Goal: Task Accomplishment & Management: Manage account settings

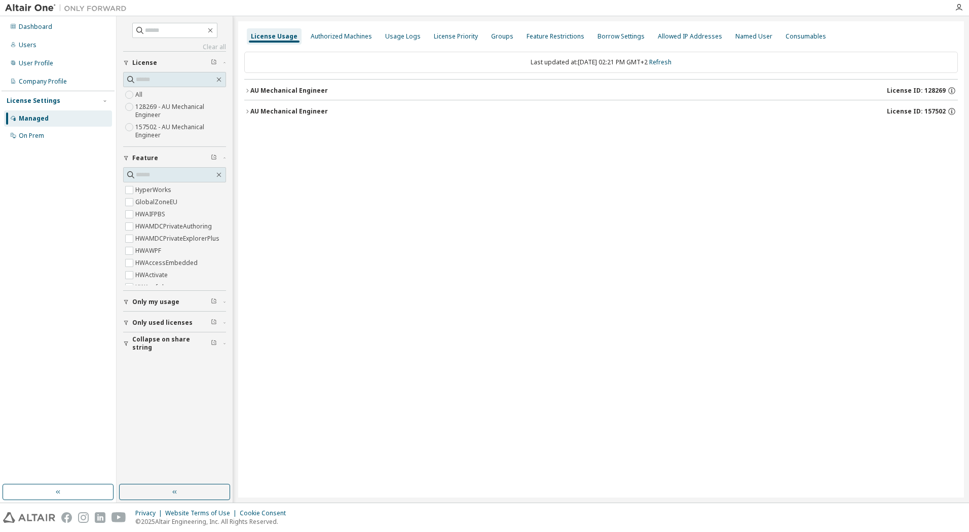
click at [279, 90] on div "AU Mechanical Engineer" at bounding box center [289, 91] width 78 height 8
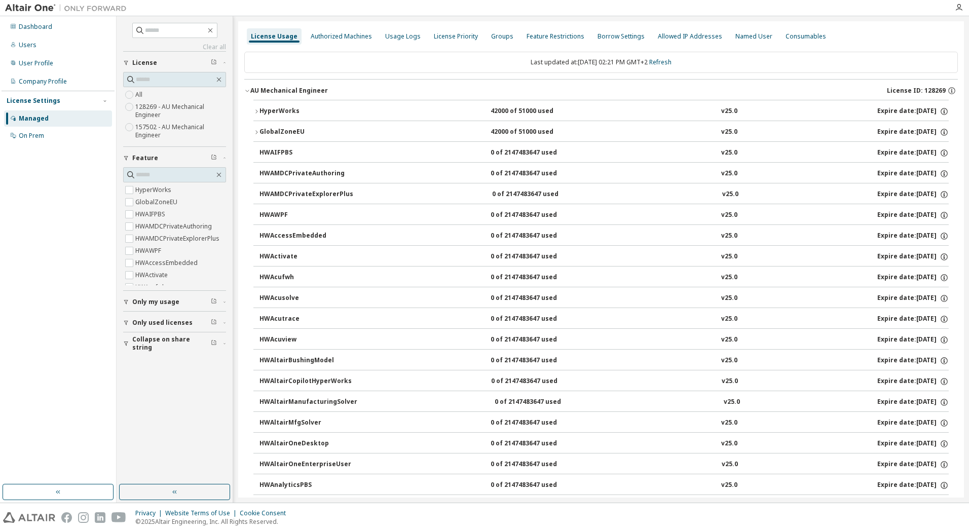
click at [285, 111] on div "HyperWorks" at bounding box center [305, 111] width 91 height 9
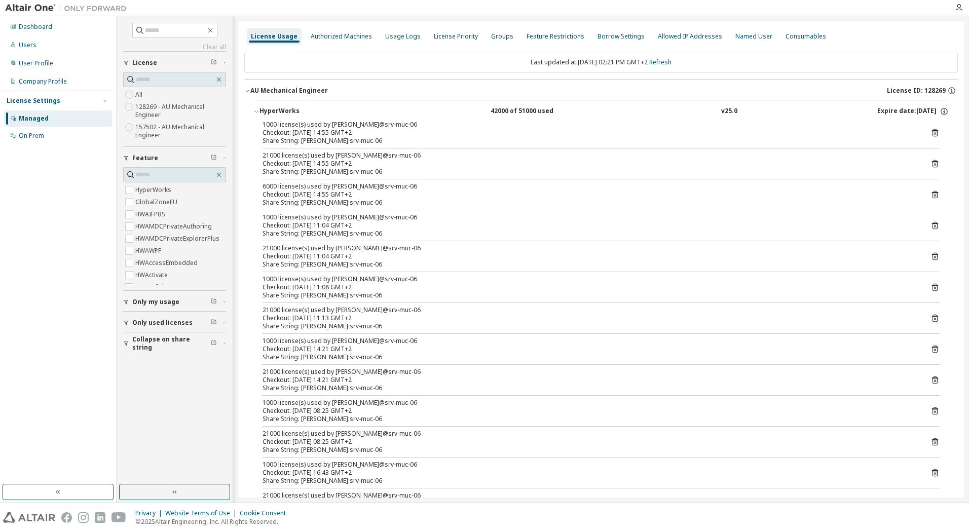
click at [257, 112] on icon "button" at bounding box center [257, 112] width 6 height 6
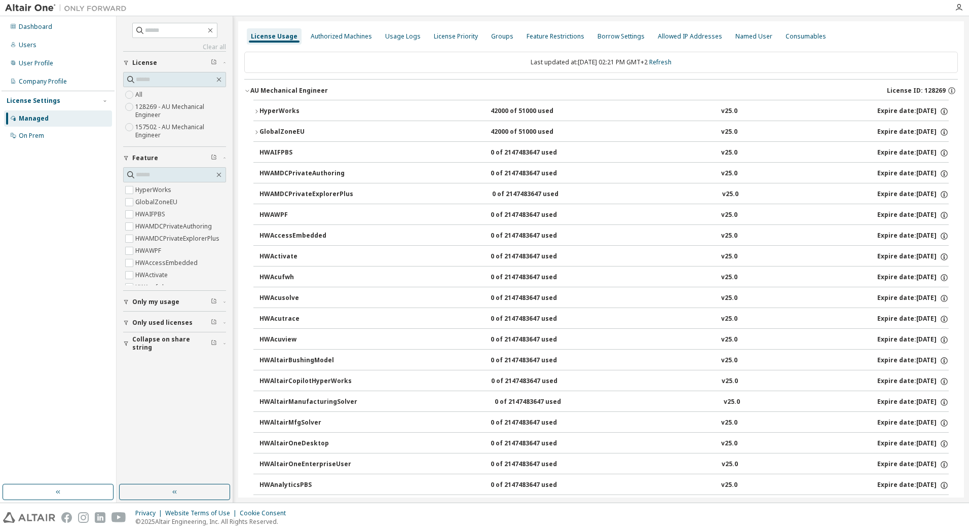
click at [247, 92] on icon "button" at bounding box center [247, 91] width 6 height 6
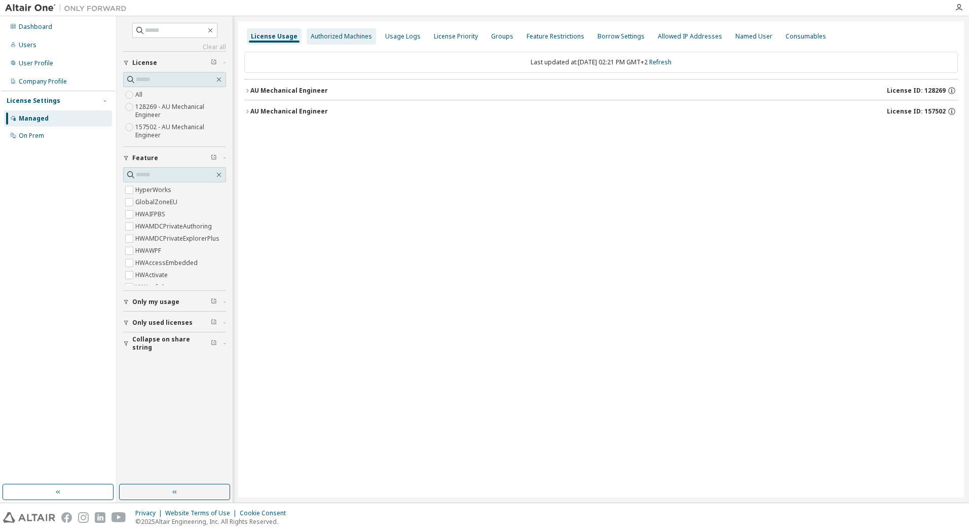
click at [340, 39] on div "Authorized Machines" at bounding box center [341, 36] width 61 height 8
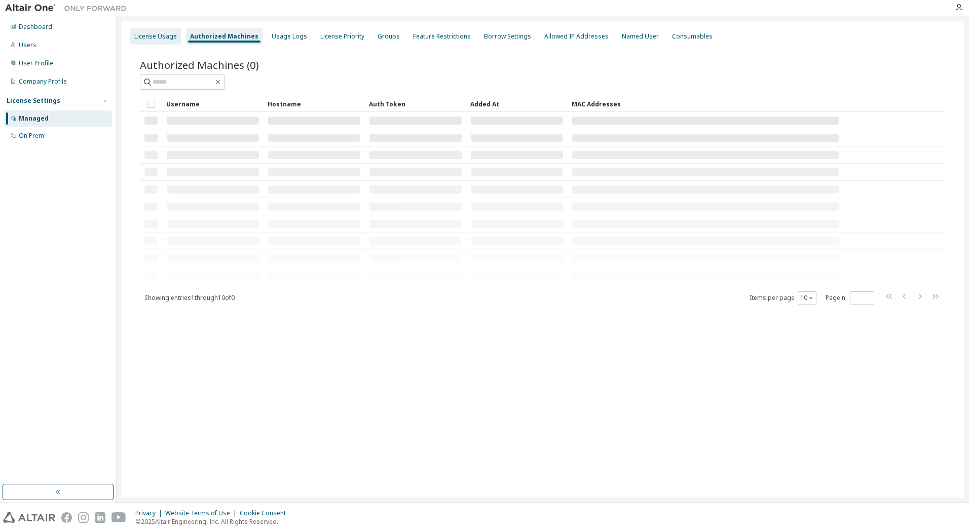
click at [161, 35] on div "License Usage" at bounding box center [155, 36] width 43 height 8
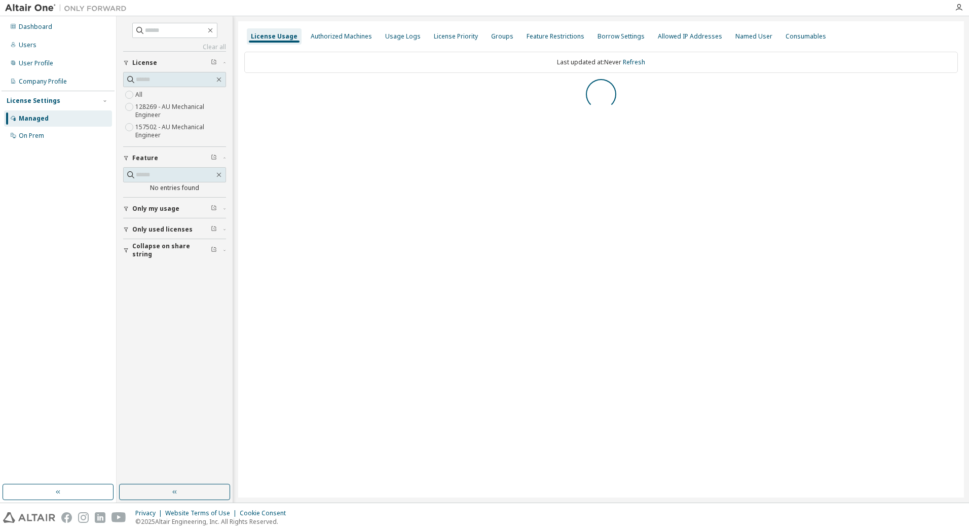
click at [158, 130] on label "157502 - AU Mechanical Engineer" at bounding box center [180, 131] width 91 height 20
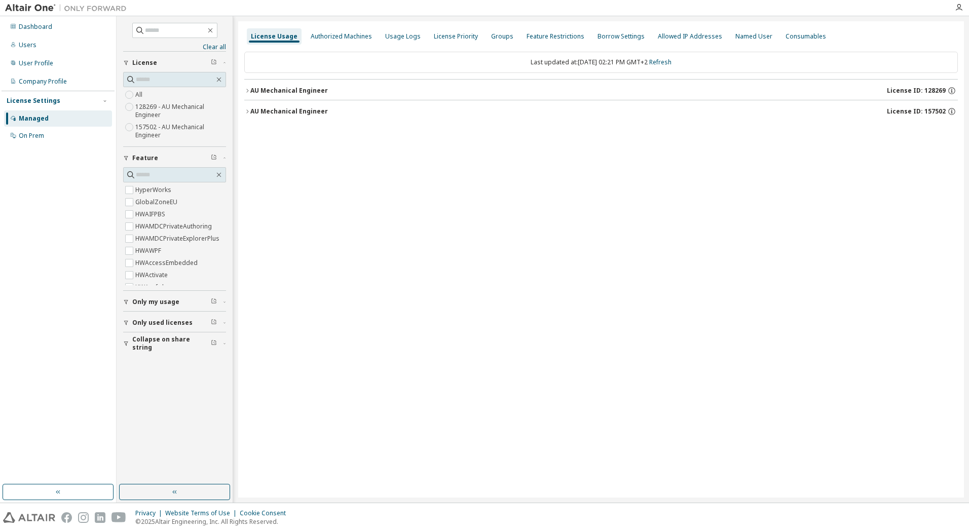
click at [244, 109] on div "License Usage Authorized Machines Usage Logs License Priority Groups Feature Re…" at bounding box center [601, 259] width 726 height 477
click at [247, 113] on icon "button" at bounding box center [247, 112] width 2 height 4
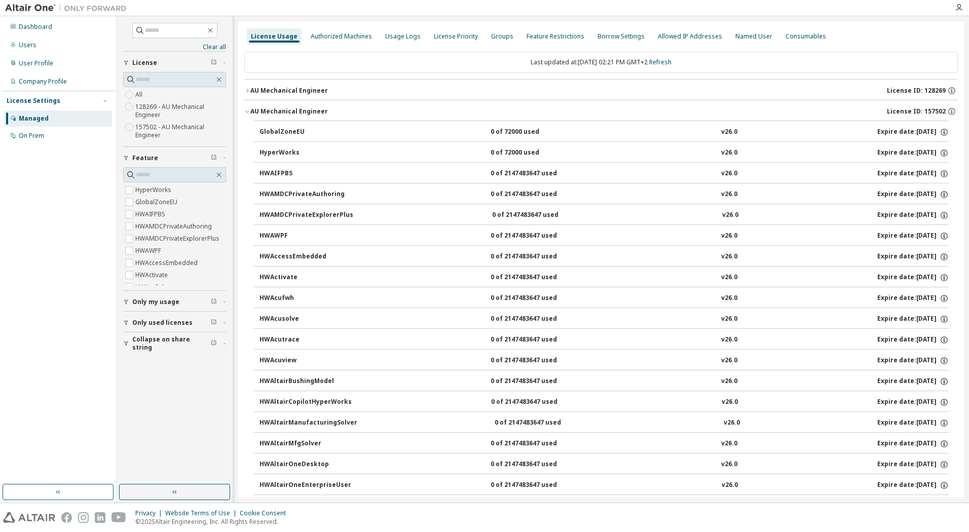
click at [299, 132] on div "GlobalZoneEU" at bounding box center [305, 132] width 91 height 9
click at [248, 111] on icon "button" at bounding box center [247, 112] width 6 height 6
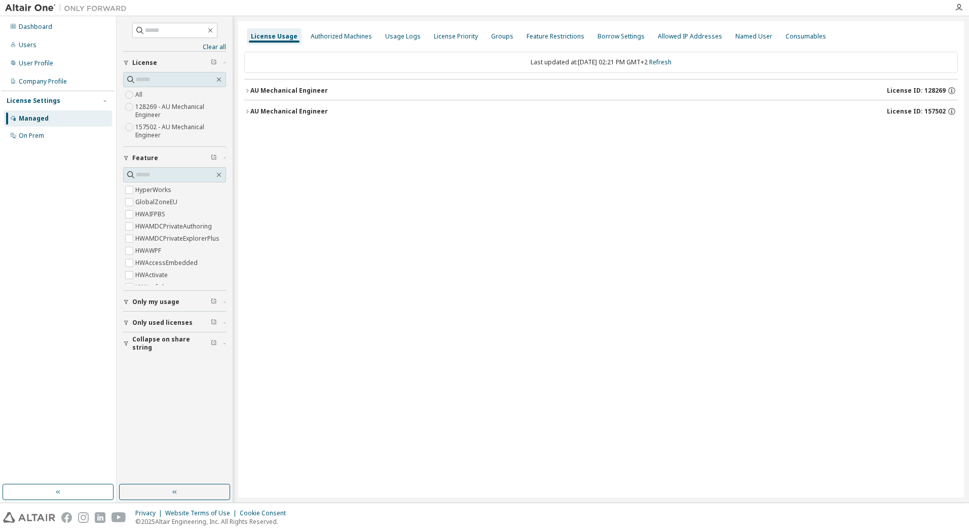
drag, startPoint x: 287, startPoint y: 109, endPoint x: 273, endPoint y: 130, distance: 25.2
click at [266, 153] on div "License Usage Authorized Machines Usage Logs License Priority Groups Feature Re…" at bounding box center [601, 259] width 726 height 477
click at [181, 110] on label "128269 - AU Mechanical Engineer" at bounding box center [180, 111] width 91 height 20
click at [169, 124] on label "157502 - AU Mechanical Engineer" at bounding box center [180, 131] width 91 height 20
click at [168, 127] on label "157502 - AU Mechanical Engineer" at bounding box center [180, 131] width 91 height 20
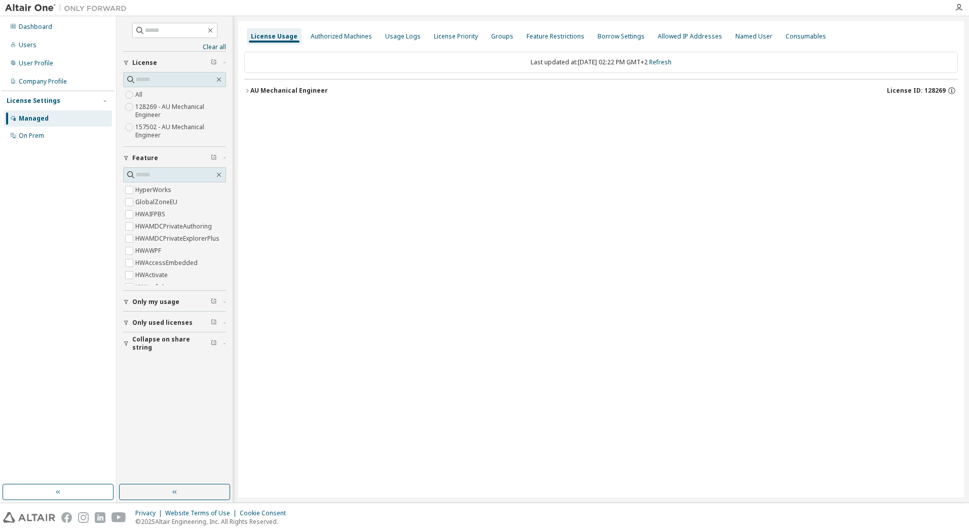
click at [251, 91] on div "AU Mechanical Engineer" at bounding box center [289, 91] width 78 height 8
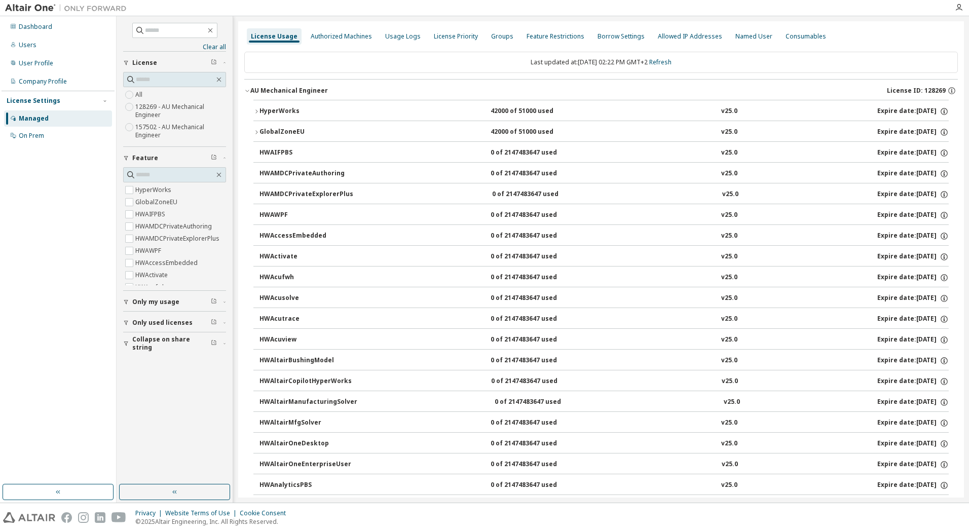
click at [144, 109] on label "128269 - AU Mechanical Engineer" at bounding box center [180, 111] width 91 height 20
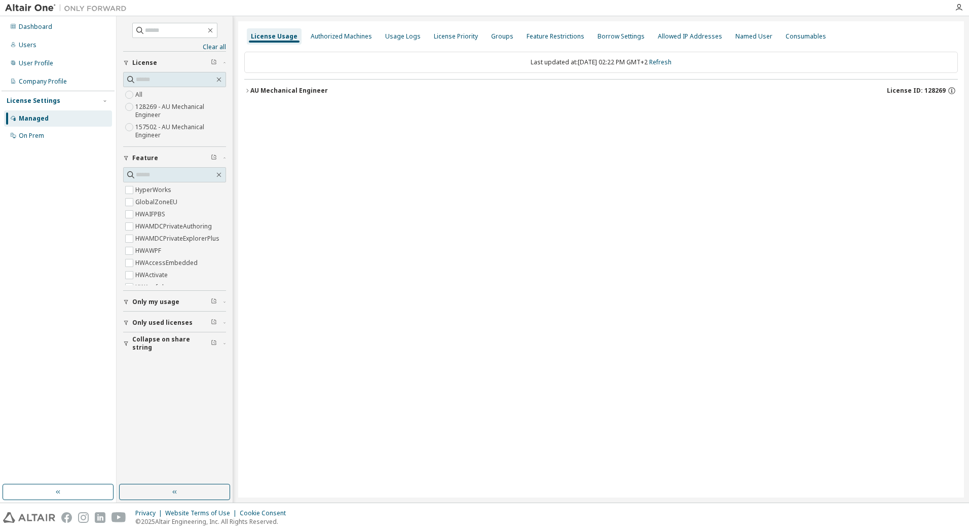
click at [149, 127] on label "157502 - AU Mechanical Engineer" at bounding box center [180, 131] width 91 height 20
click at [342, 40] on div "Authorized Machines" at bounding box center [341, 36] width 61 height 8
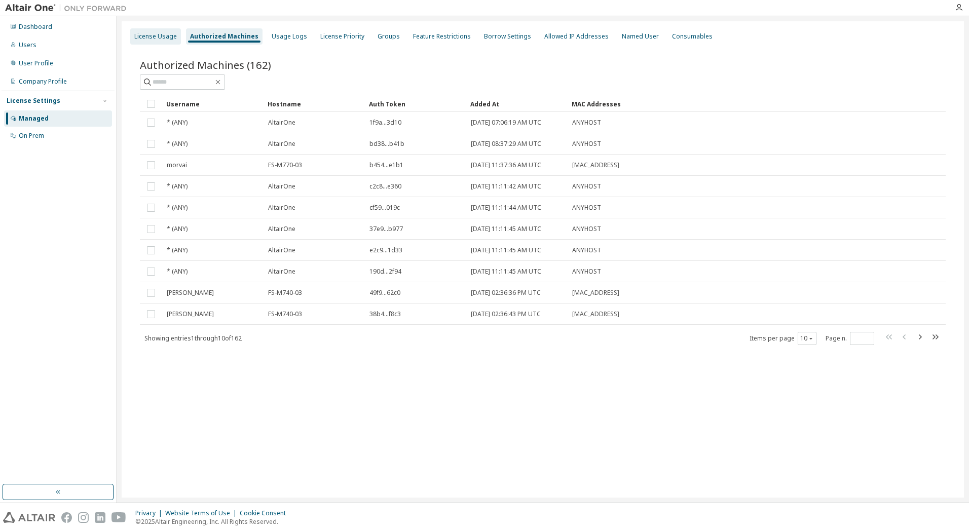
click at [152, 36] on div "License Usage" at bounding box center [155, 36] width 43 height 8
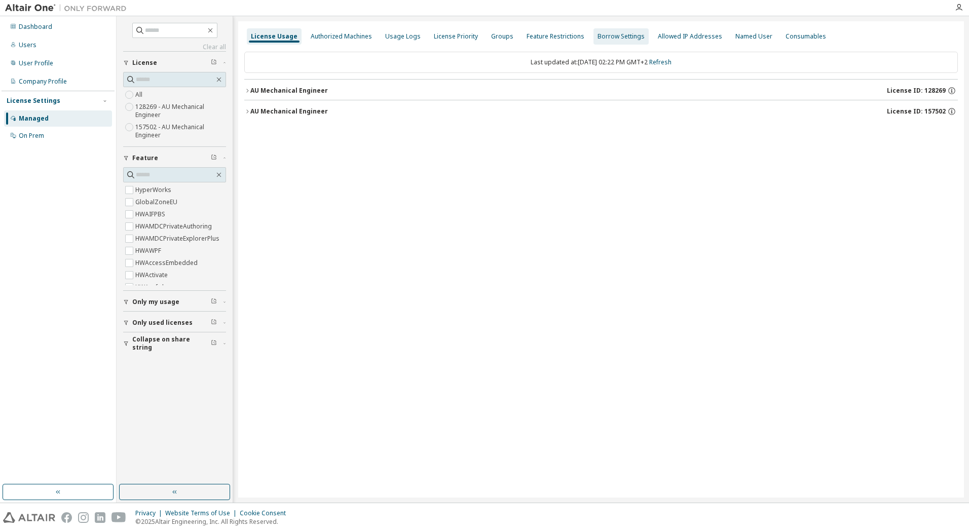
click at [508, 32] on div "Groups" at bounding box center [502, 36] width 30 height 16
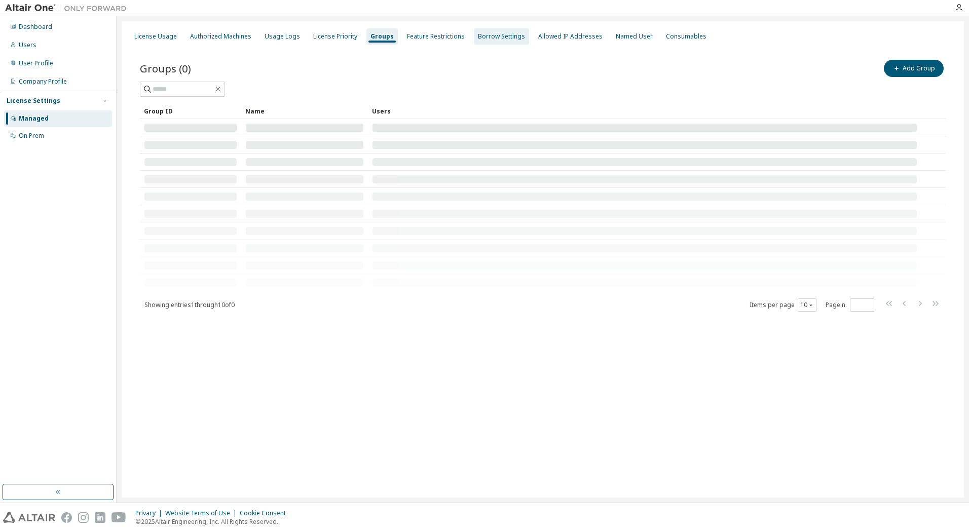
click at [501, 34] on div "Borrow Settings" at bounding box center [501, 36] width 47 height 8
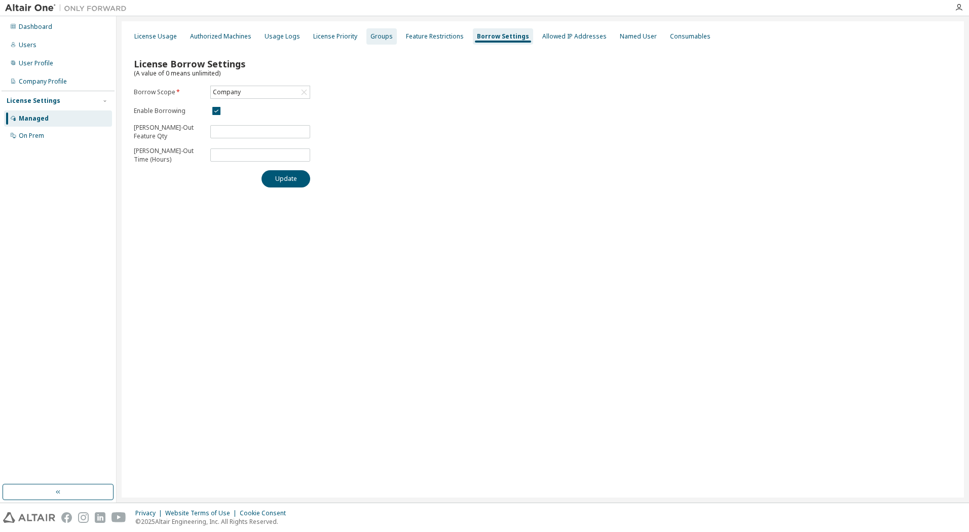
click at [380, 39] on div "Groups" at bounding box center [382, 36] width 22 height 8
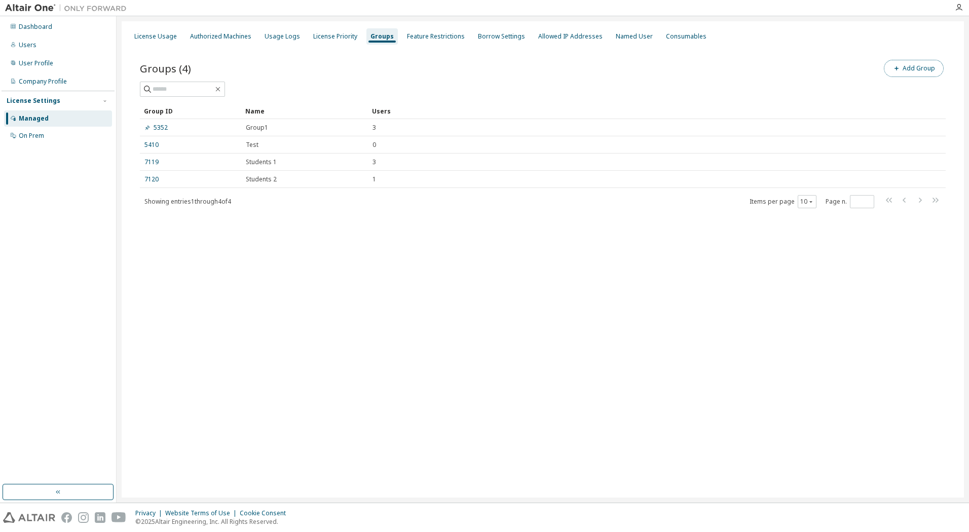
click at [915, 64] on button "Add Group" at bounding box center [914, 68] width 60 height 17
click at [805, 75] on input "text" at bounding box center [848, 77] width 226 height 8
type input "*****"
click at [927, 96] on button "Add" at bounding box center [939, 98] width 49 height 17
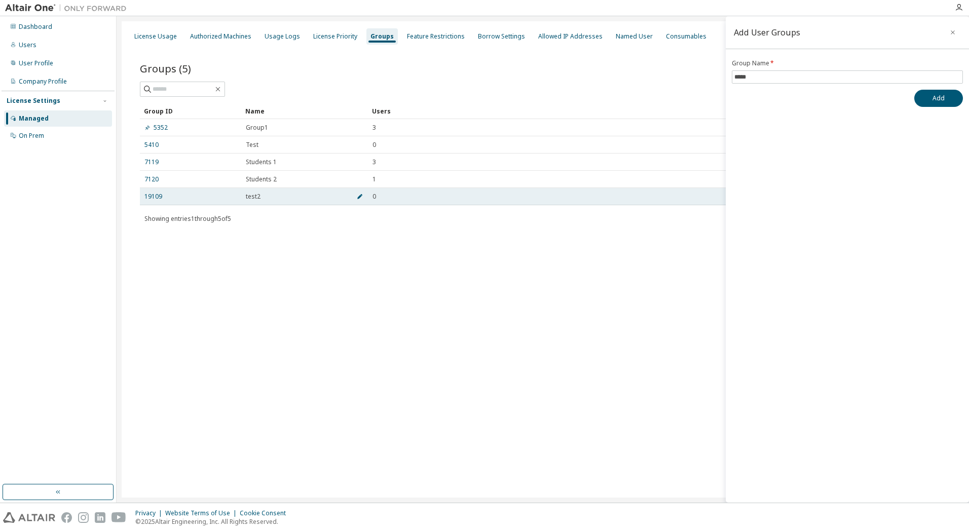
click at [361, 197] on icon "button" at bounding box center [359, 196] width 5 height 5
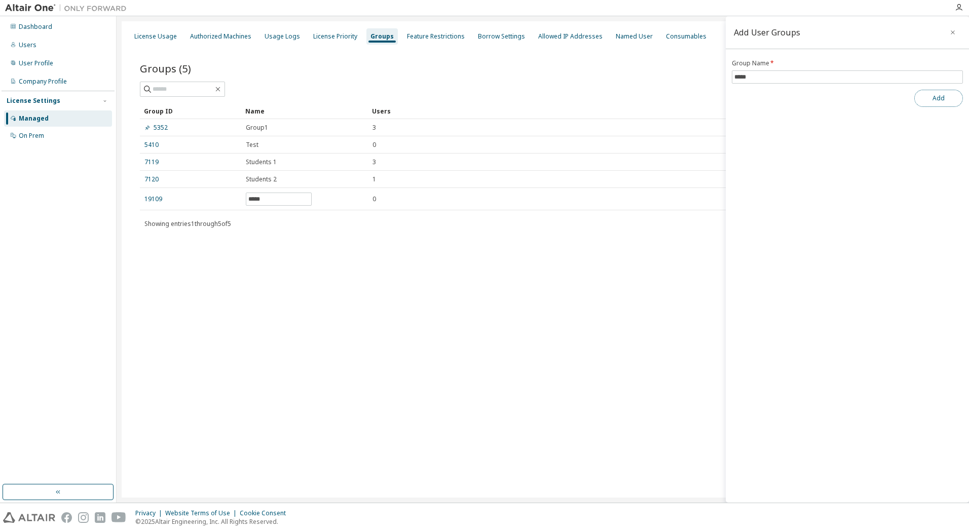
click at [936, 96] on button "Add" at bounding box center [939, 98] width 49 height 17
click at [953, 35] on icon "button" at bounding box center [953, 32] width 7 height 8
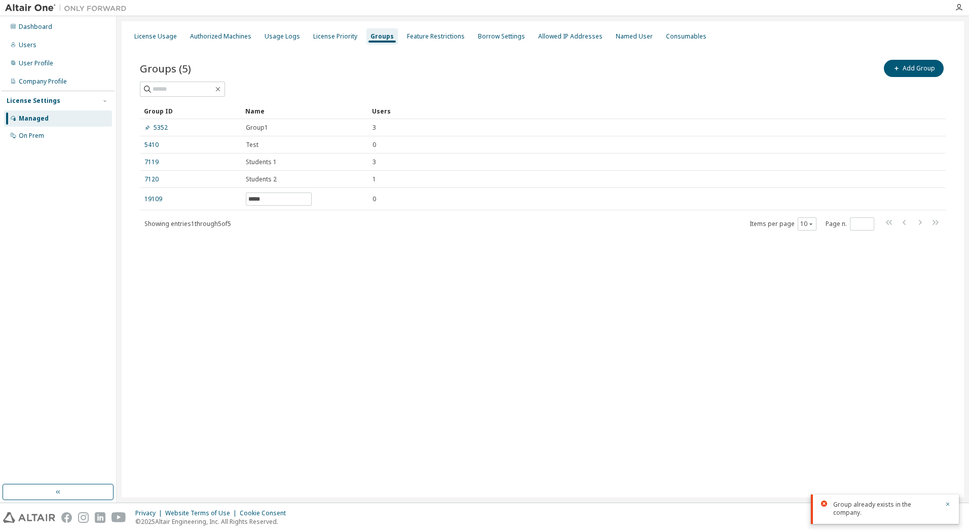
click at [502, 318] on div "License Usage Authorized Machines Usage Logs License Priority Groups Feature Re…" at bounding box center [543, 259] width 843 height 477
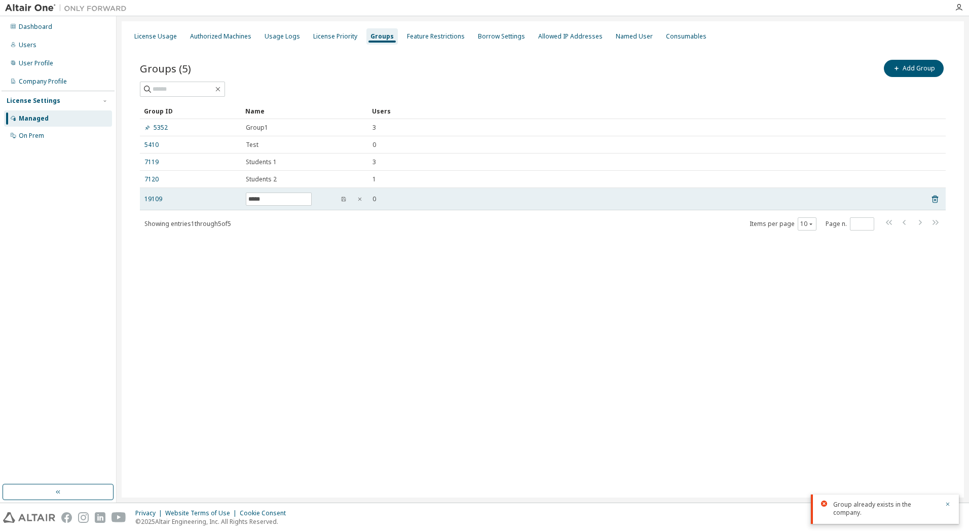
click at [444, 201] on div "0" at bounding box center [645, 199] width 545 height 8
click at [200, 203] on td "19109" at bounding box center [190, 199] width 101 height 22
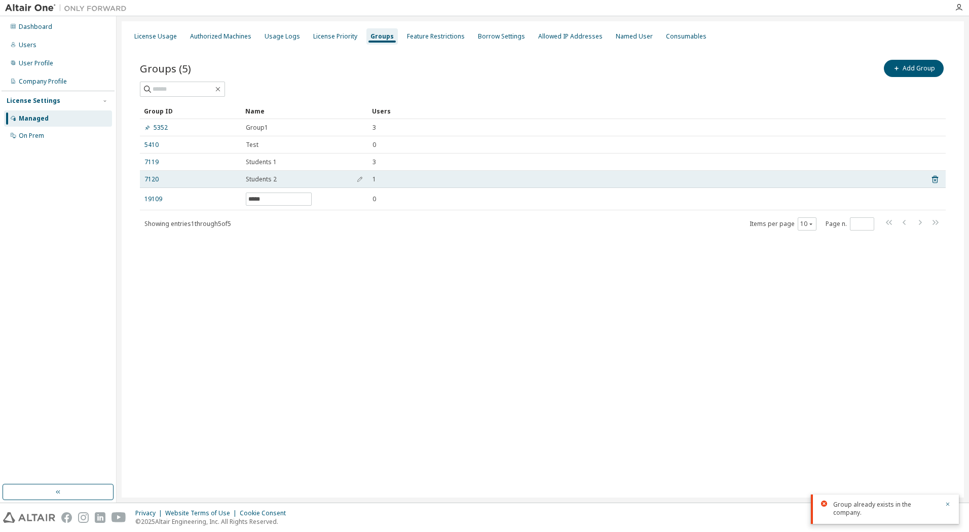
click at [256, 181] on span "Students 2" at bounding box center [261, 179] width 31 height 8
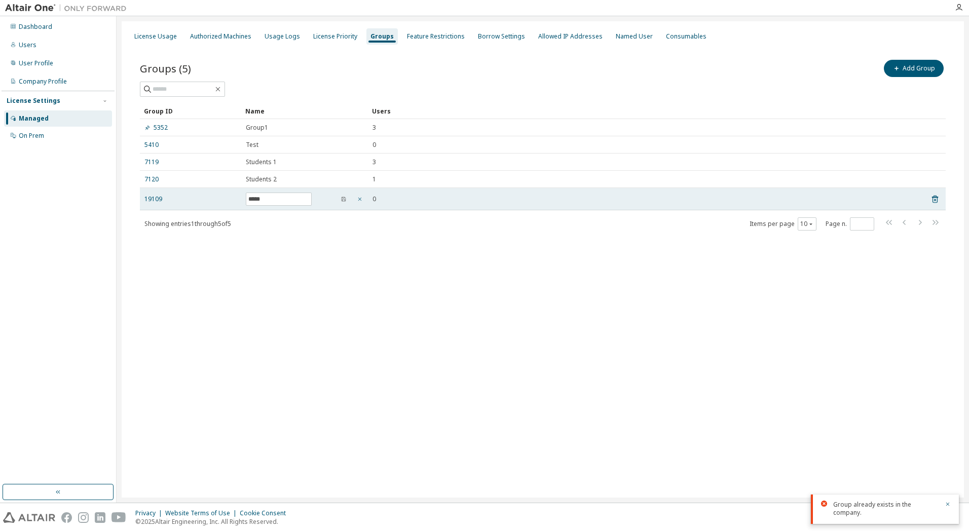
click at [361, 199] on icon "button" at bounding box center [360, 200] width 4 height 4
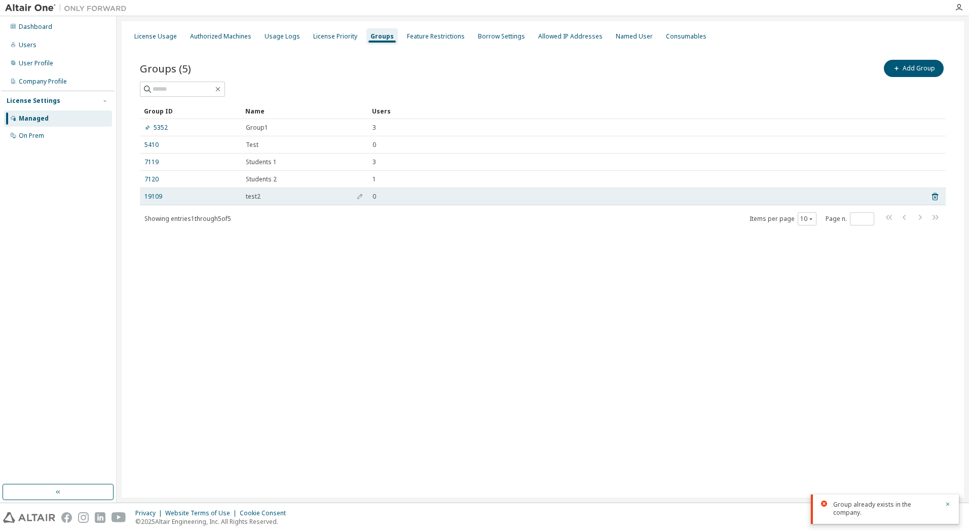
click at [372, 197] on td "0" at bounding box center [645, 196] width 554 height 17
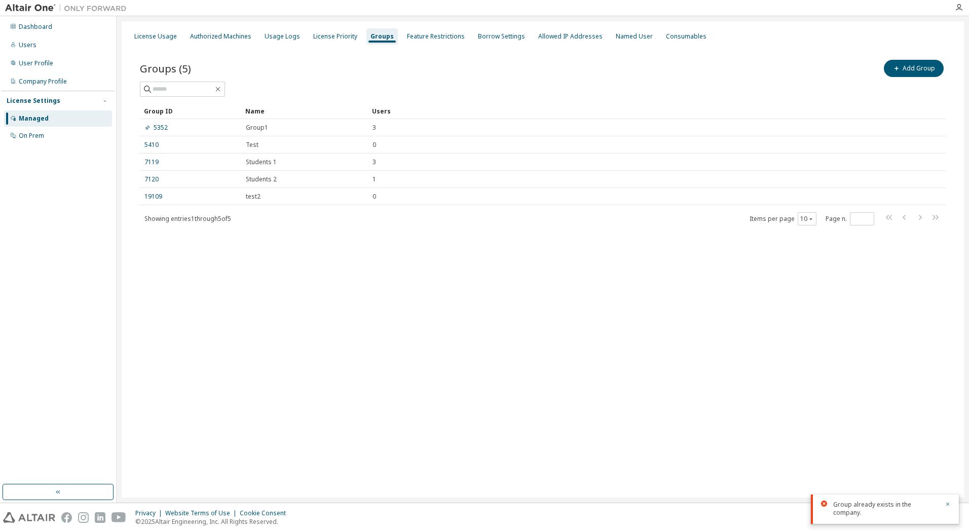
drag, startPoint x: 383, startPoint y: 197, endPoint x: 300, endPoint y: 240, distance: 93.4
click at [316, 245] on div "Groups (5) Add Group Clear Load Save Save As Field Operator Value Select filter…" at bounding box center [543, 149] width 831 height 207
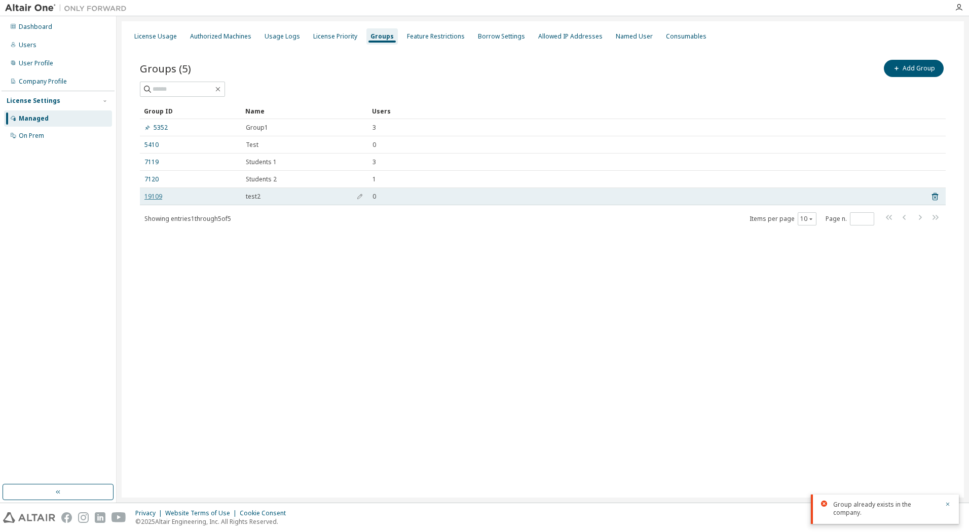
click at [157, 196] on link "19109" at bounding box center [154, 197] width 18 height 8
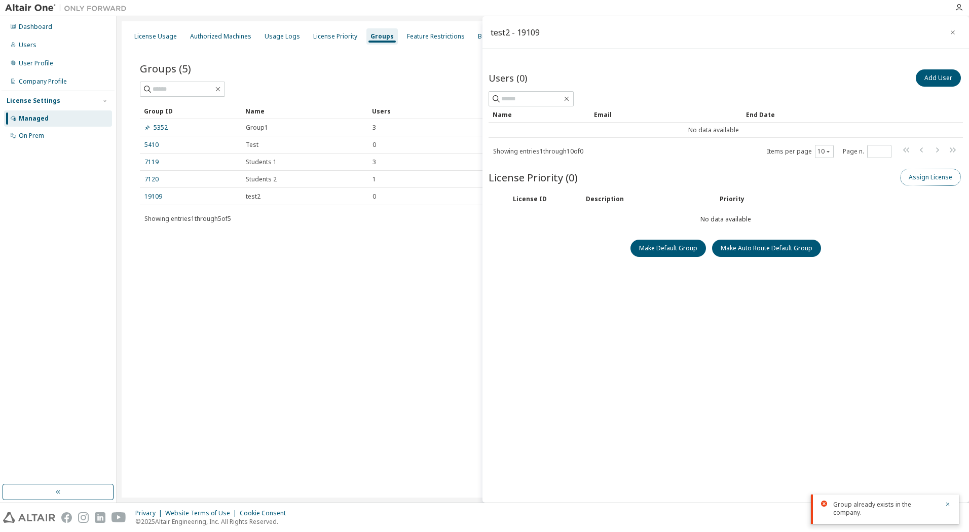
click at [920, 176] on button "Assign License" at bounding box center [930, 177] width 61 height 17
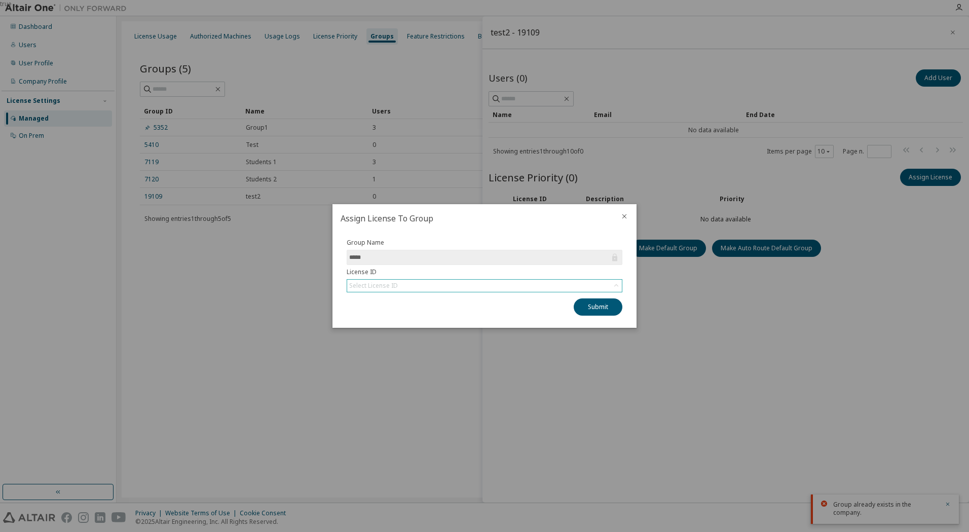
click at [377, 284] on div "Select License ID" at bounding box center [373, 286] width 49 height 8
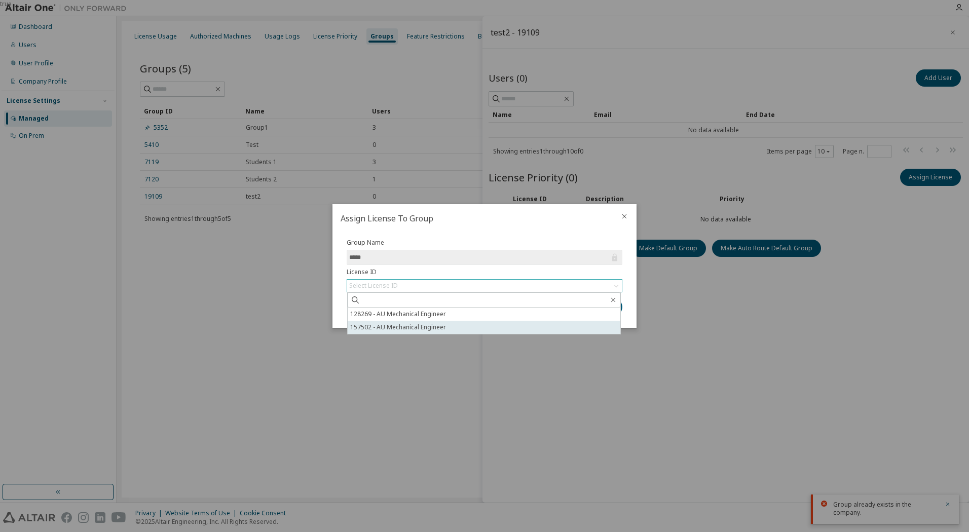
click at [393, 328] on li "157502 - AU Mechanical Engineer" at bounding box center [484, 327] width 273 height 13
click at [594, 308] on button "Submit" at bounding box center [598, 307] width 49 height 17
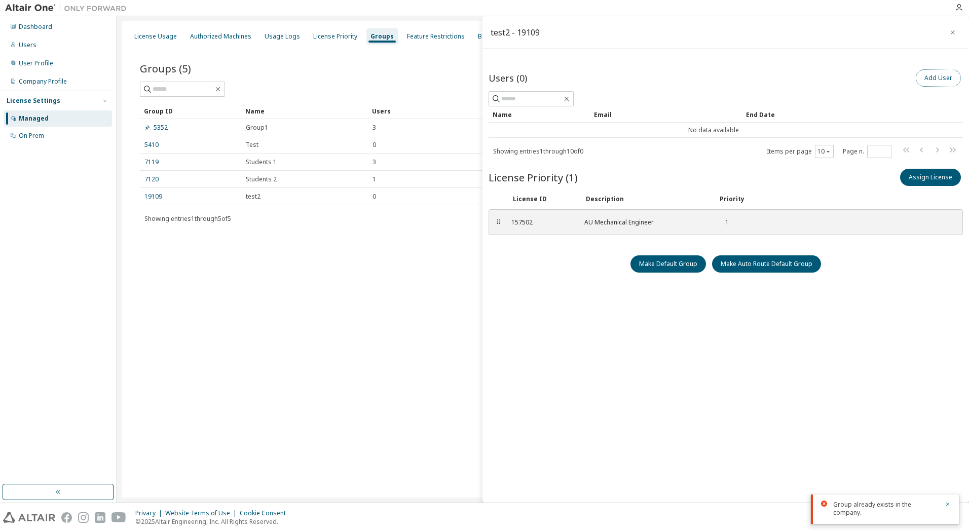
click at [942, 75] on button "Add User" at bounding box center [938, 77] width 45 height 17
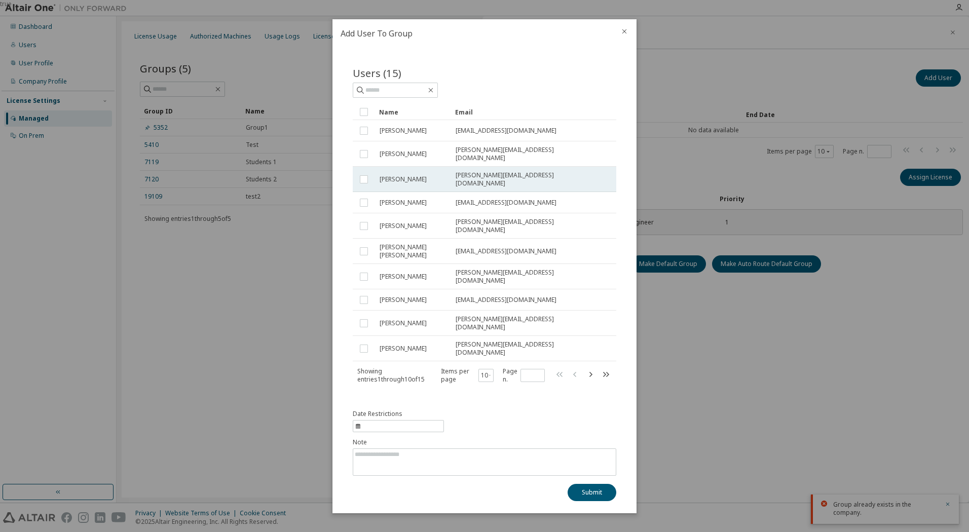
click at [393, 184] on span "[PERSON_NAME]" at bounding box center [403, 179] width 47 height 8
click at [583, 484] on button "Submit" at bounding box center [592, 492] width 49 height 17
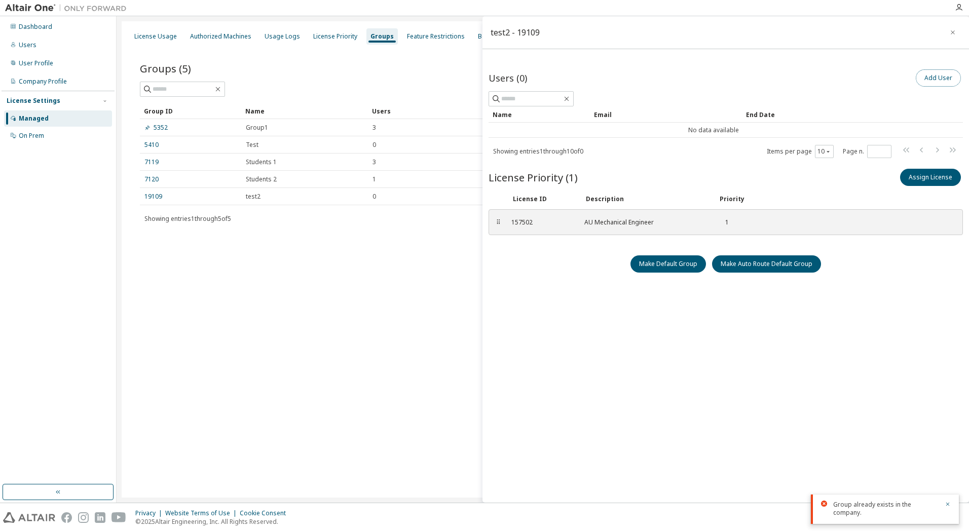
click at [932, 78] on button "Add User" at bounding box center [938, 77] width 45 height 17
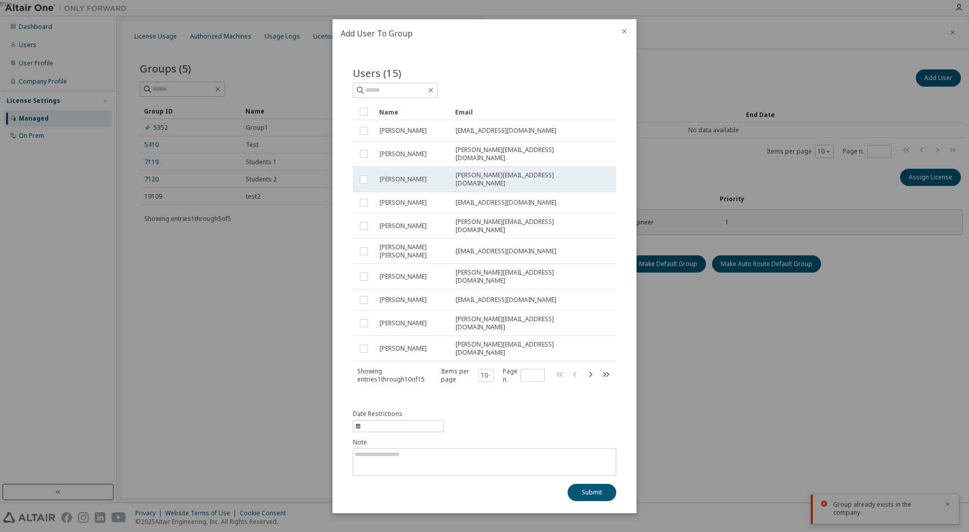
click at [393, 184] on span "[PERSON_NAME]" at bounding box center [403, 179] width 47 height 8
click at [380, 420] on span "information" at bounding box center [398, 426] width 91 height 12
select select "*"
select select "****"
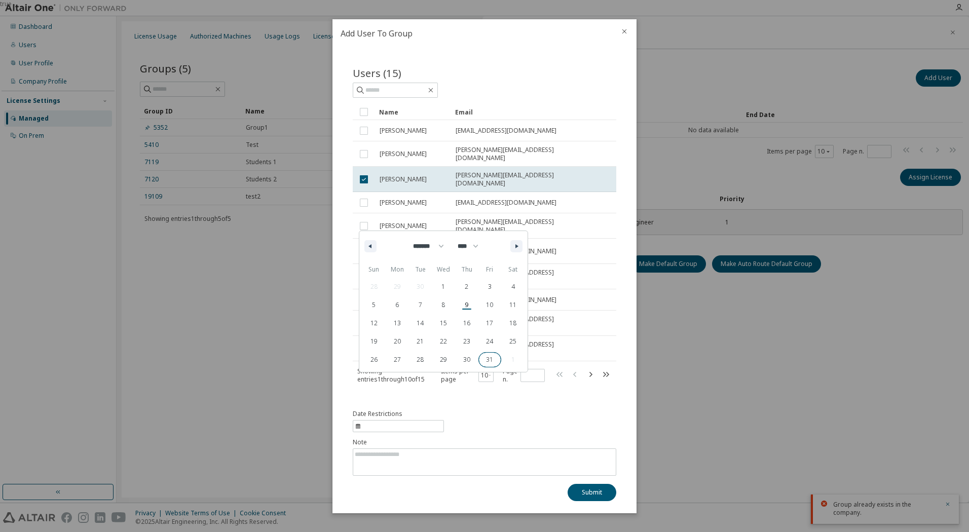
click at [485, 367] on span "31" at bounding box center [490, 359] width 23 height 13
click at [517, 253] on button "button" at bounding box center [517, 246] width 12 height 12
select select "**"
click at [378, 367] on span "30" at bounding box center [374, 359] width 23 height 13
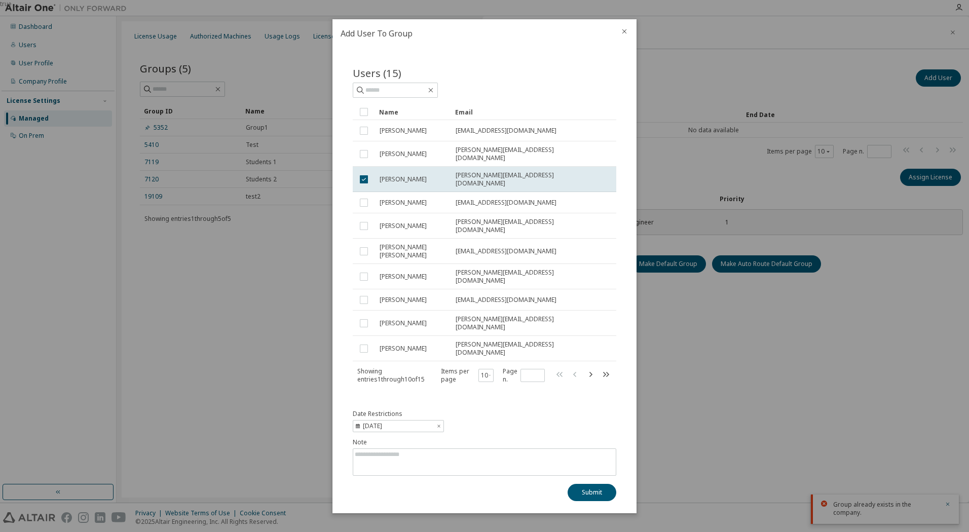
click at [484, 484] on div "Submit" at bounding box center [485, 492] width 264 height 17
click at [595, 484] on button "Submit" at bounding box center [592, 492] width 49 height 17
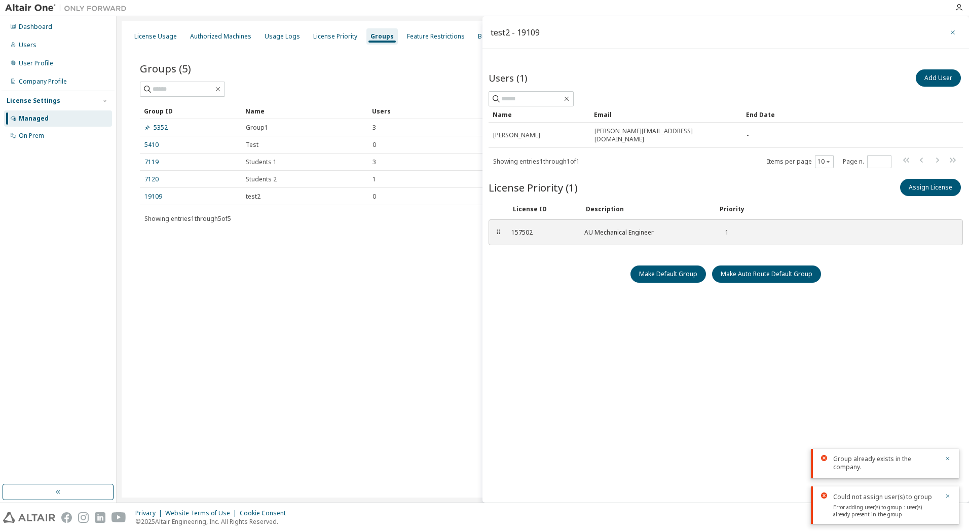
drag, startPoint x: 950, startPoint y: 33, endPoint x: 943, endPoint y: 38, distance: 9.1
click at [950, 33] on icon "button" at bounding box center [953, 32] width 7 height 8
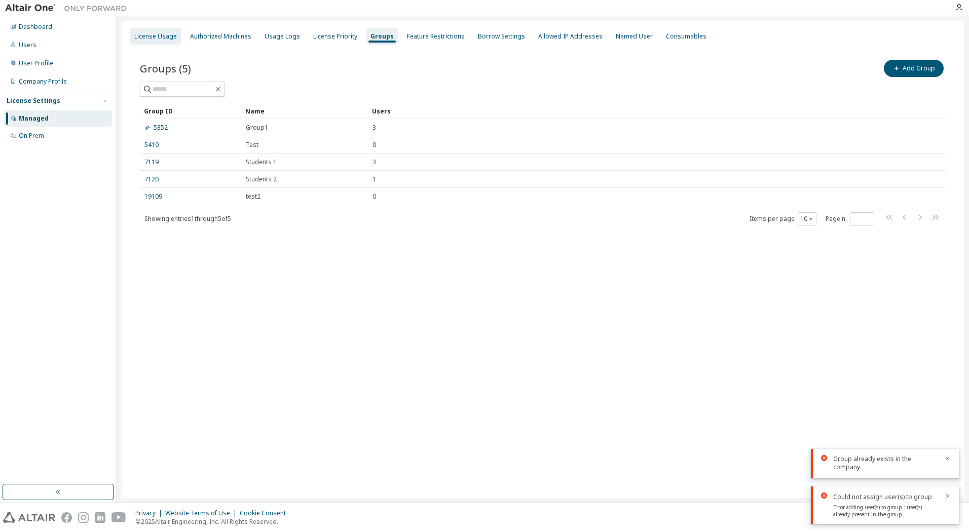
click at [171, 38] on div "License Usage" at bounding box center [155, 36] width 43 height 8
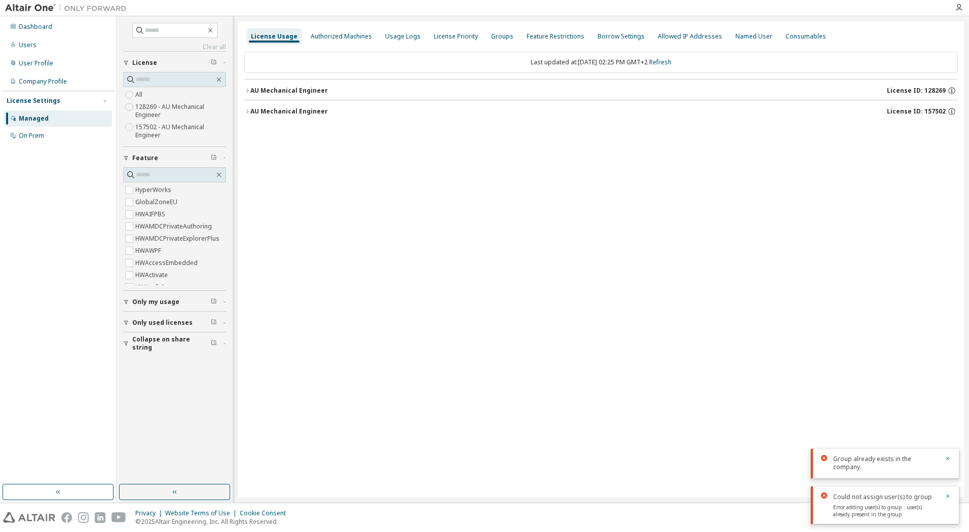
click at [172, 127] on label "157502 - AU Mechanical Engineer" at bounding box center [180, 131] width 91 height 20
click at [247, 93] on icon "button" at bounding box center [247, 91] width 6 height 6
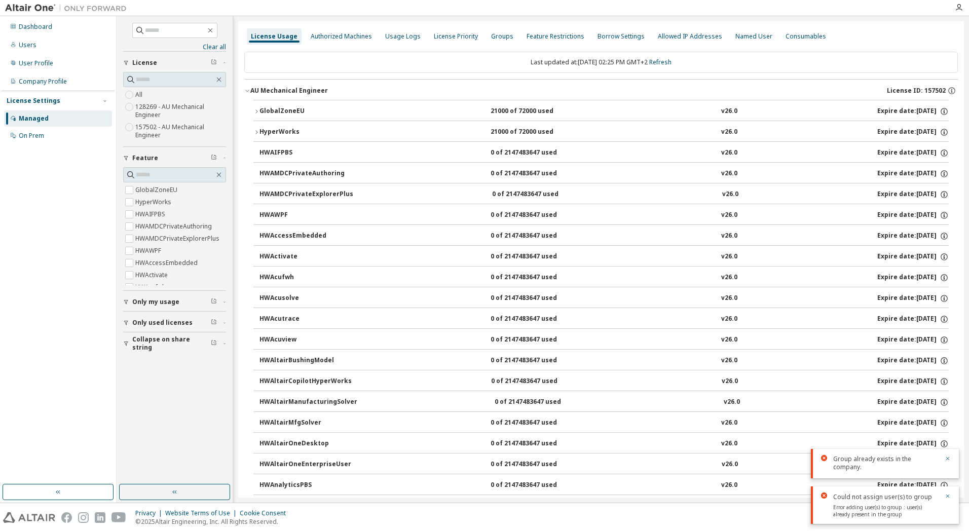
click at [246, 91] on icon "button" at bounding box center [247, 91] width 6 height 6
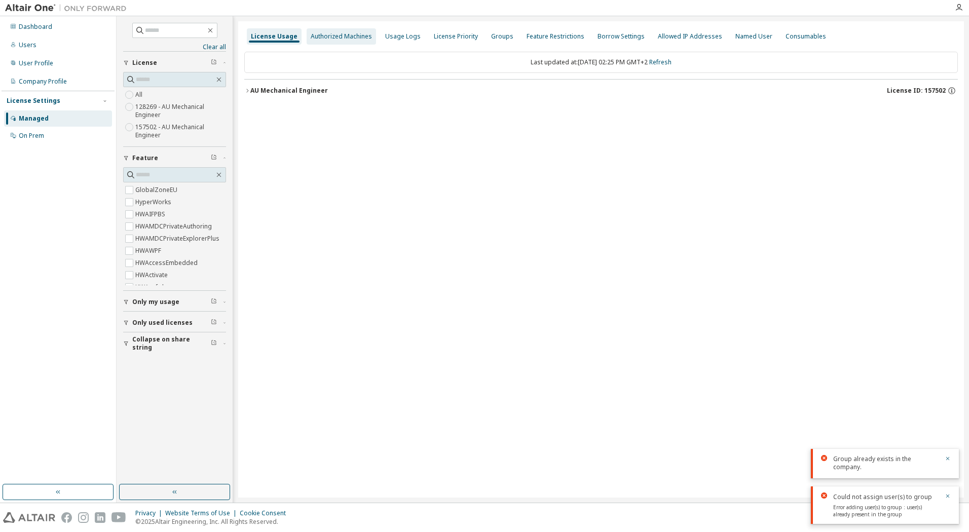
click at [348, 39] on div "Authorized Machines" at bounding box center [341, 36] width 61 height 8
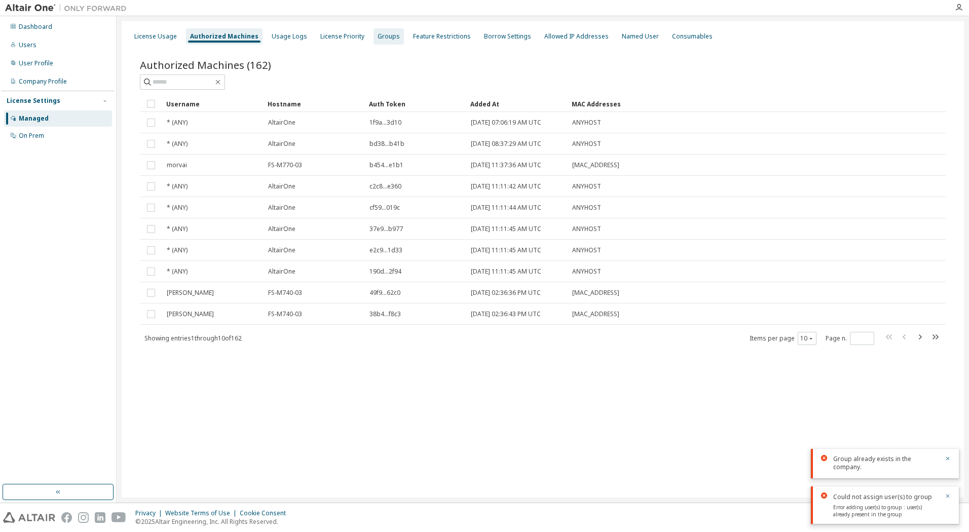
click at [378, 37] on div "Groups" at bounding box center [389, 36] width 22 height 8
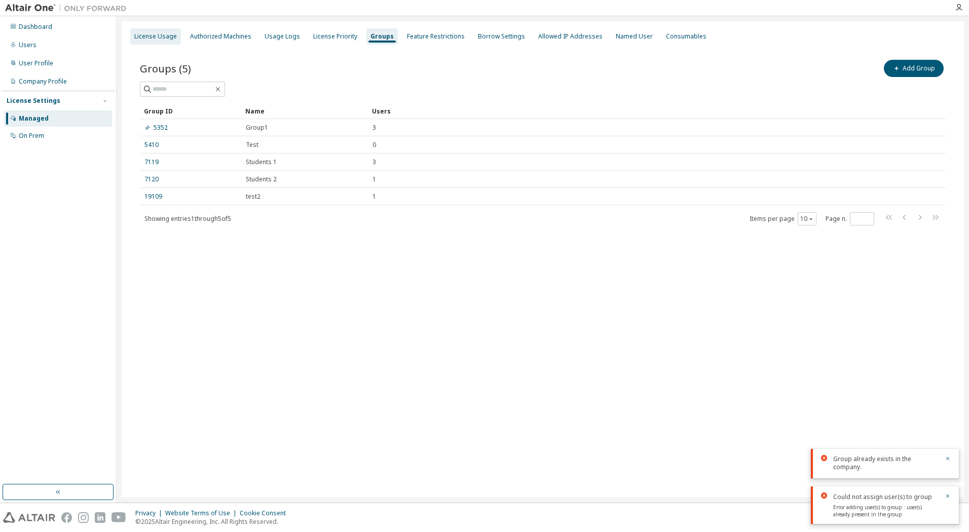
click at [151, 39] on div "License Usage" at bounding box center [155, 36] width 43 height 8
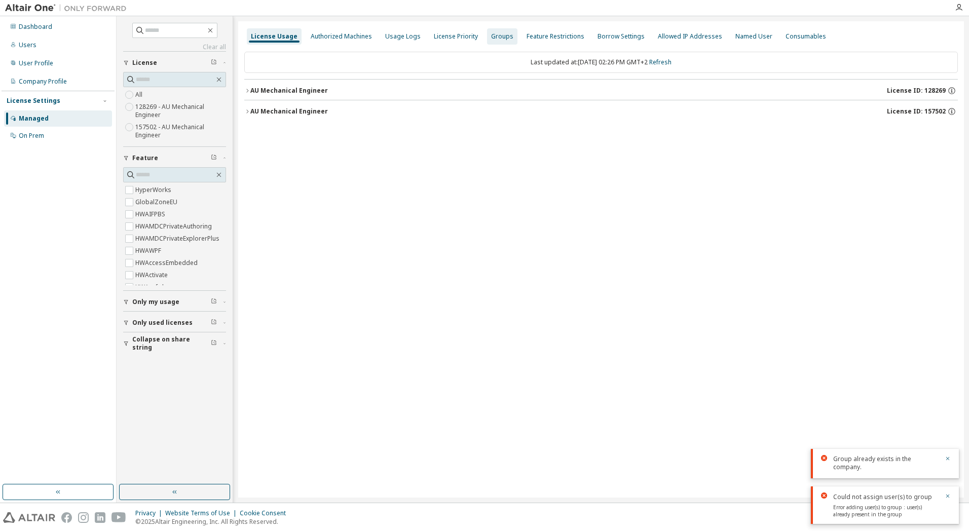
click at [497, 37] on div "Groups" at bounding box center [502, 36] width 22 height 8
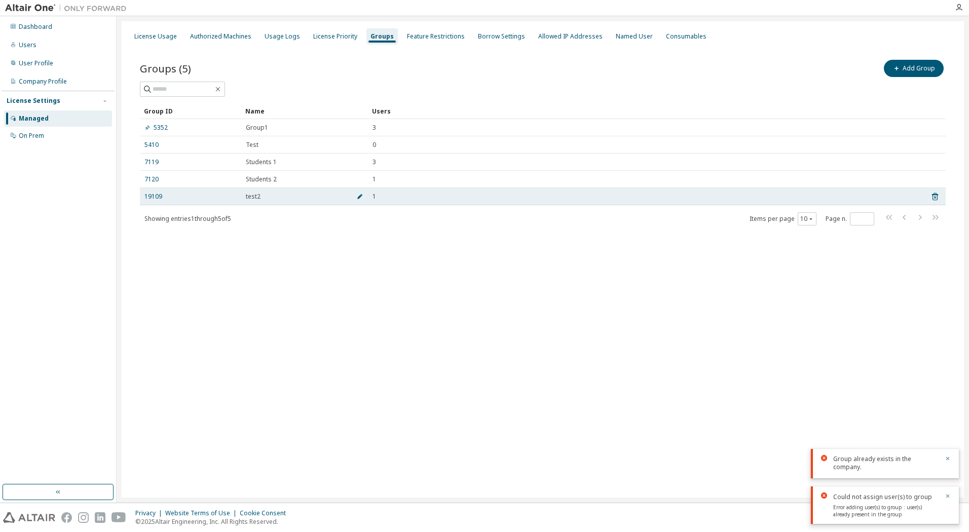
click at [356, 196] on span "button" at bounding box center [359, 197] width 7 height 8
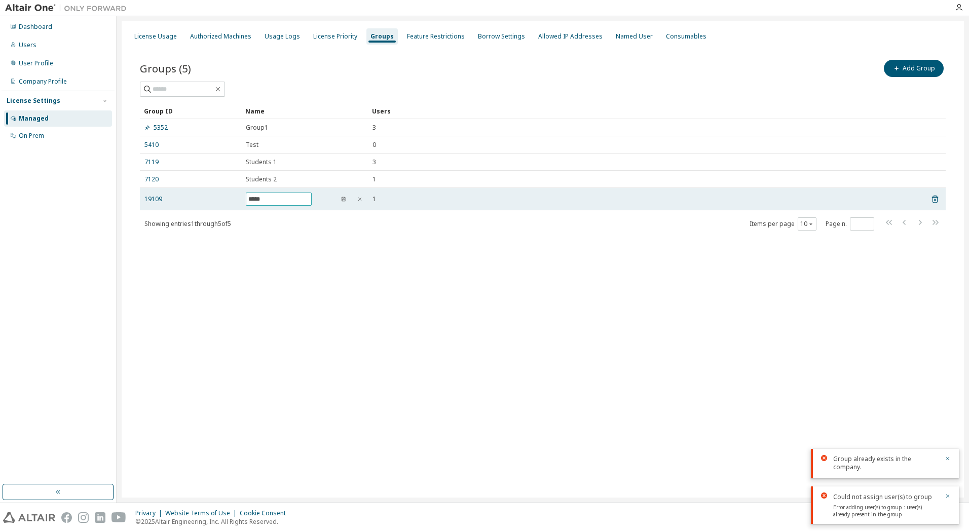
click at [309, 200] on input "*****" at bounding box center [278, 199] width 61 height 8
drag, startPoint x: 289, startPoint y: 200, endPoint x: 243, endPoint y: 201, distance: 45.6
click at [243, 201] on td "*****" at bounding box center [304, 199] width 127 height 22
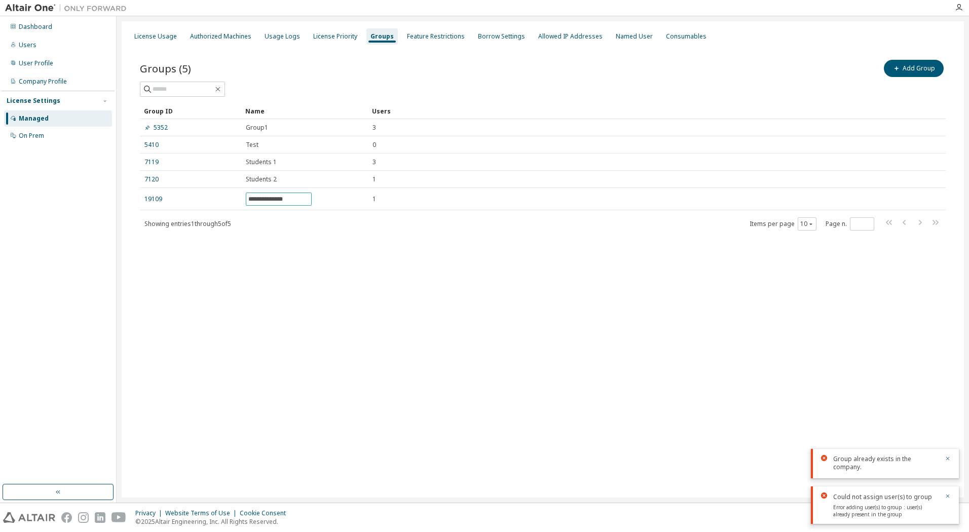
type input "**********"
click at [340, 253] on div "**********" at bounding box center [543, 152] width 831 height 212
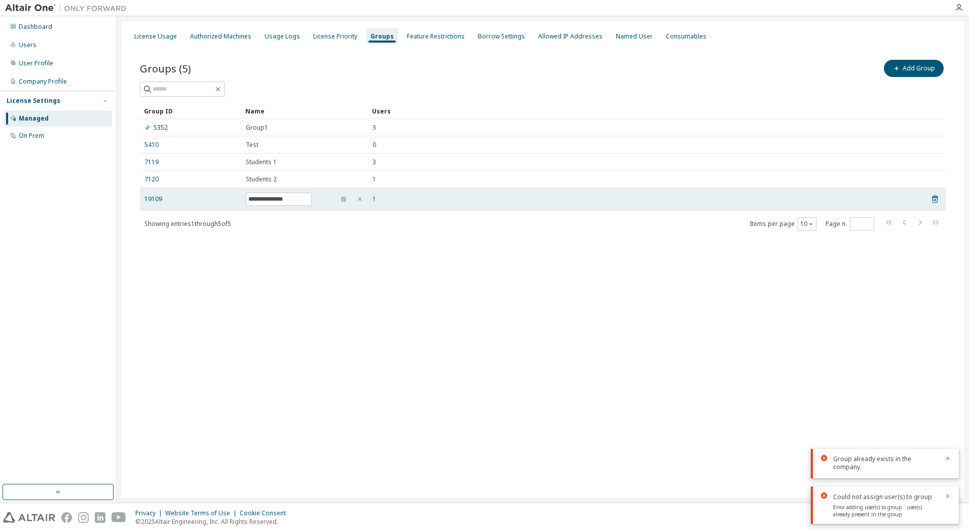
click at [460, 208] on td "1" at bounding box center [645, 199] width 554 height 22
click at [345, 200] on icon "button" at bounding box center [344, 199] width 4 height 4
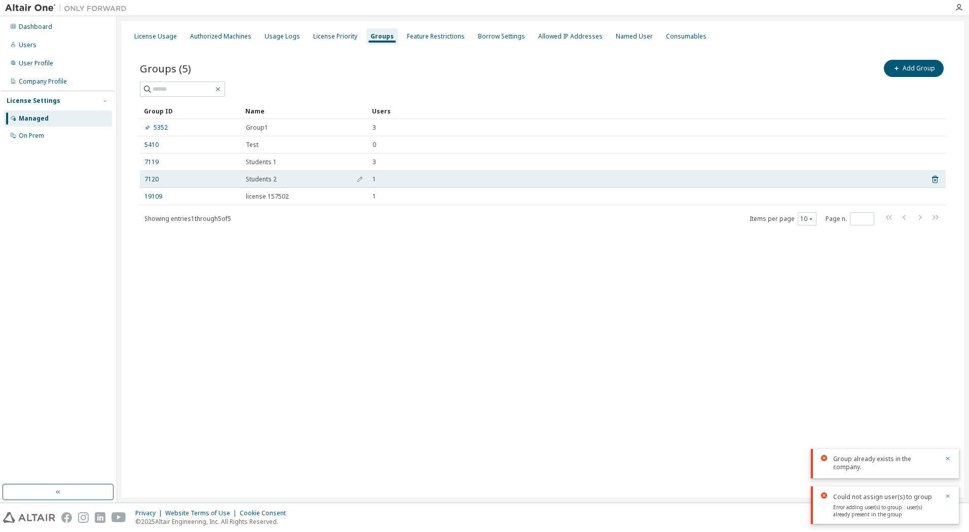
click at [646, 176] on div "1" at bounding box center [645, 179] width 545 height 8
click at [641, 179] on div "1" at bounding box center [645, 179] width 545 height 8
click at [258, 178] on span "Students 2" at bounding box center [261, 179] width 31 height 8
click at [157, 178] on link "7120" at bounding box center [152, 179] width 14 height 8
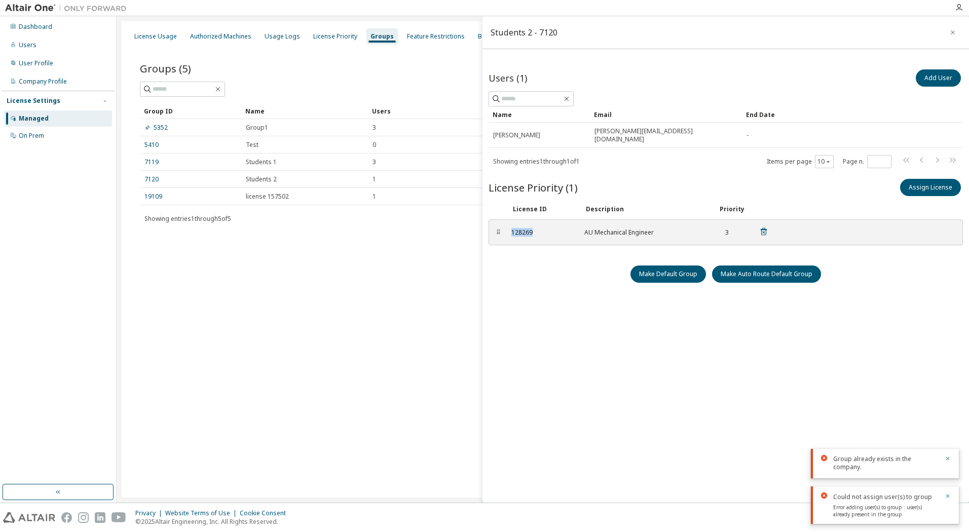
drag, startPoint x: 531, startPoint y: 225, endPoint x: 512, endPoint y: 228, distance: 19.4
click at [512, 229] on div "128269" at bounding box center [542, 233] width 61 height 8
copy div "128269"
click at [385, 338] on div "License Usage Authorized Machines Usage Logs License Priority Groups Feature Re…" at bounding box center [543, 259] width 843 height 477
click at [151, 166] on link "7119" at bounding box center [152, 162] width 14 height 8
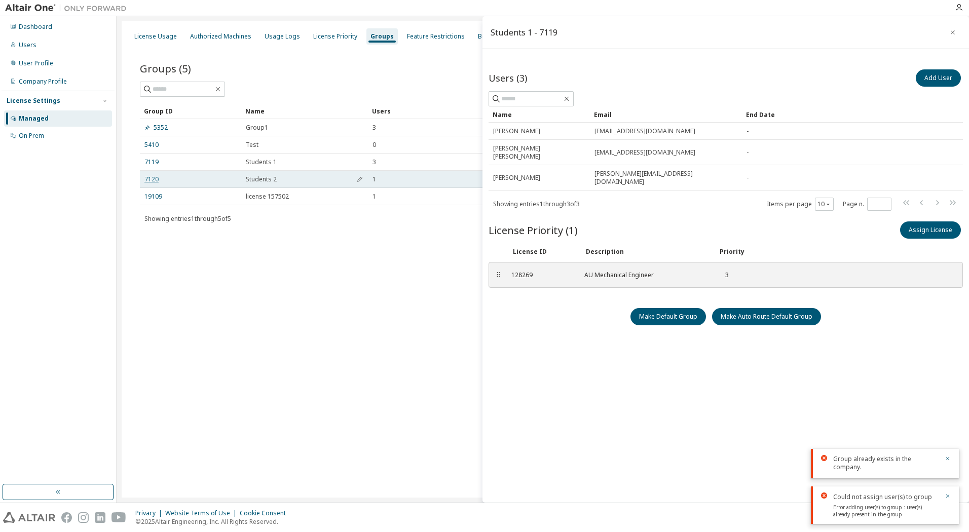
click at [152, 176] on link "7120" at bounding box center [152, 179] width 14 height 8
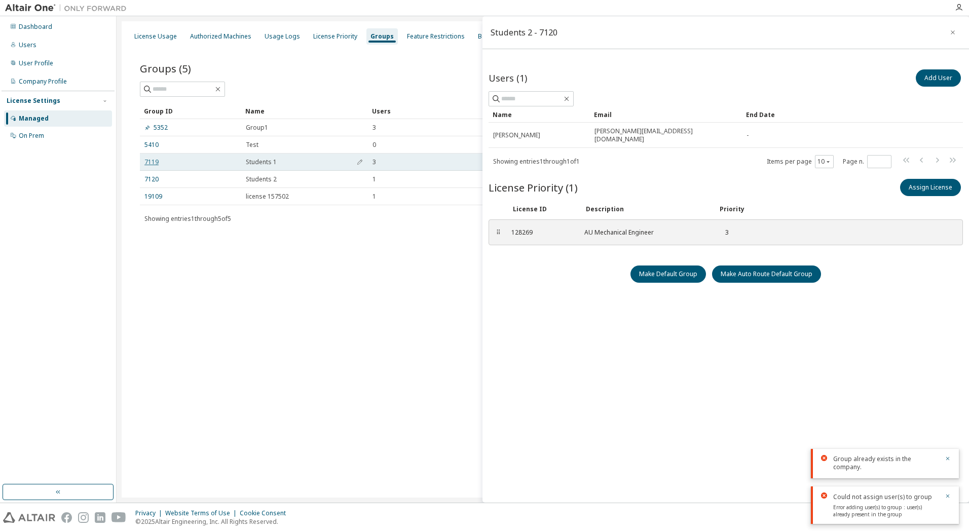
click at [152, 164] on link "7119" at bounding box center [152, 162] width 14 height 8
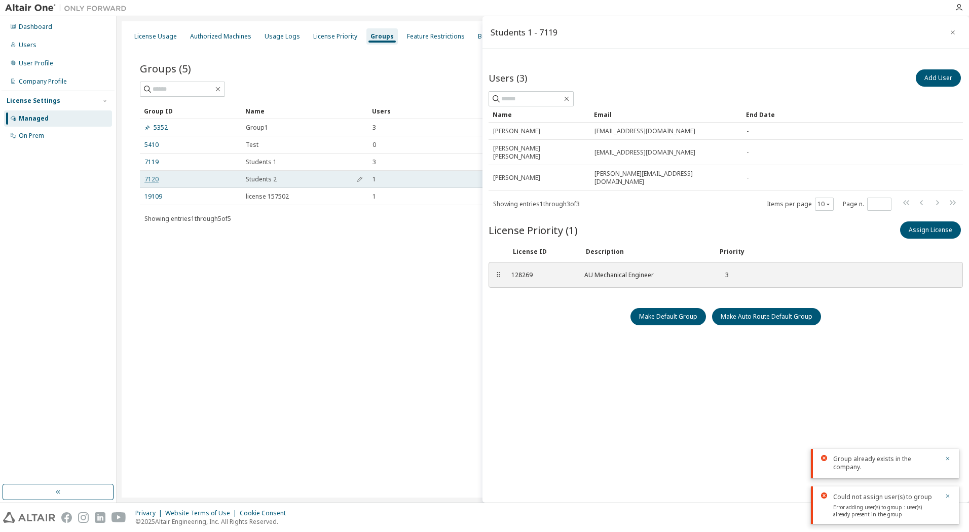
click at [153, 178] on link "7120" at bounding box center [152, 179] width 14 height 8
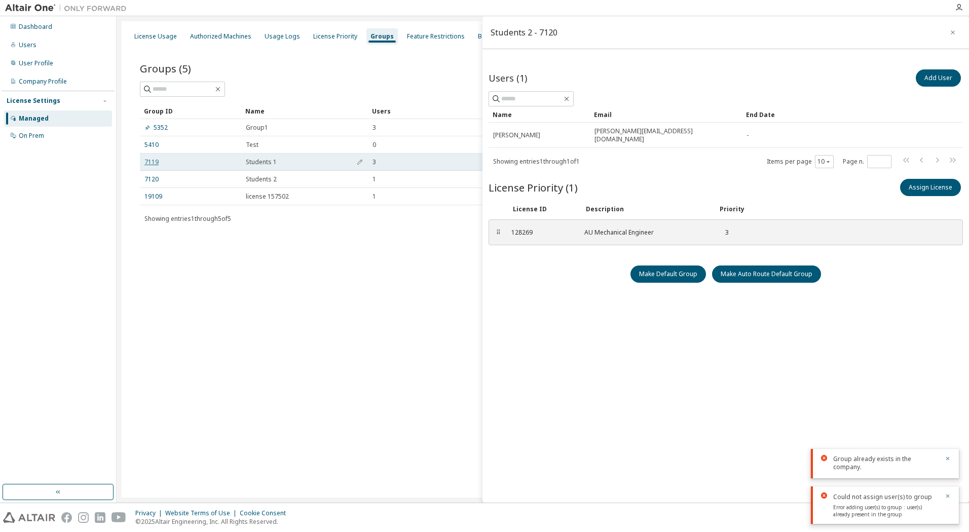
click at [154, 164] on link "7119" at bounding box center [152, 162] width 14 height 8
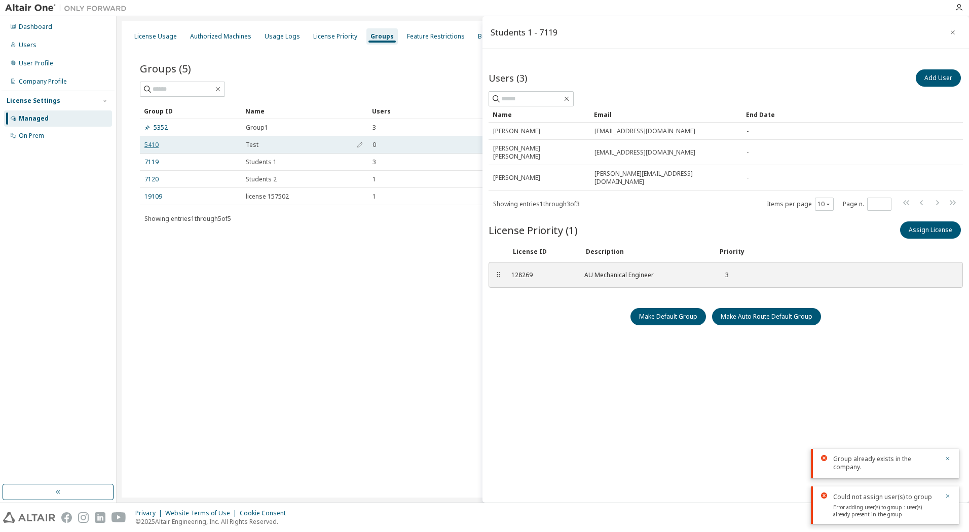
click at [150, 149] on link "5410" at bounding box center [152, 145] width 14 height 8
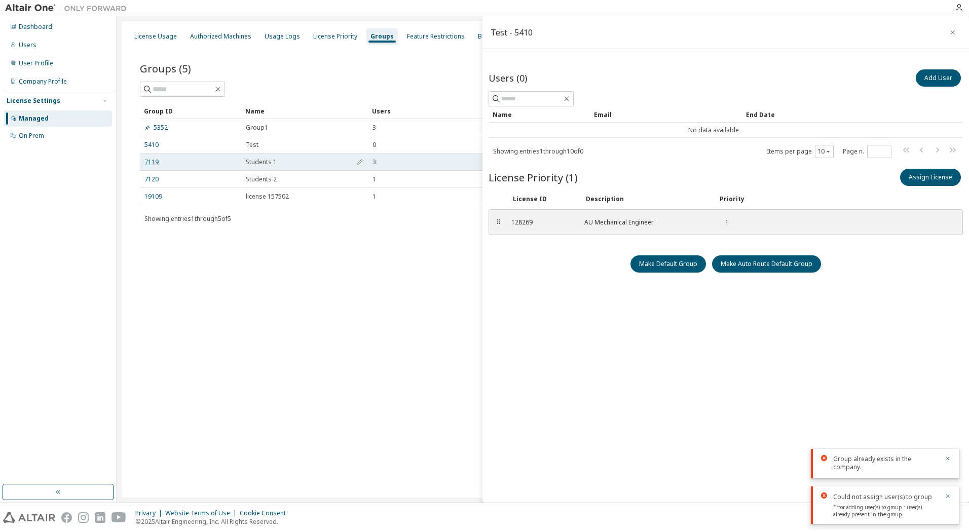
click at [154, 161] on link "7119" at bounding box center [152, 162] width 14 height 8
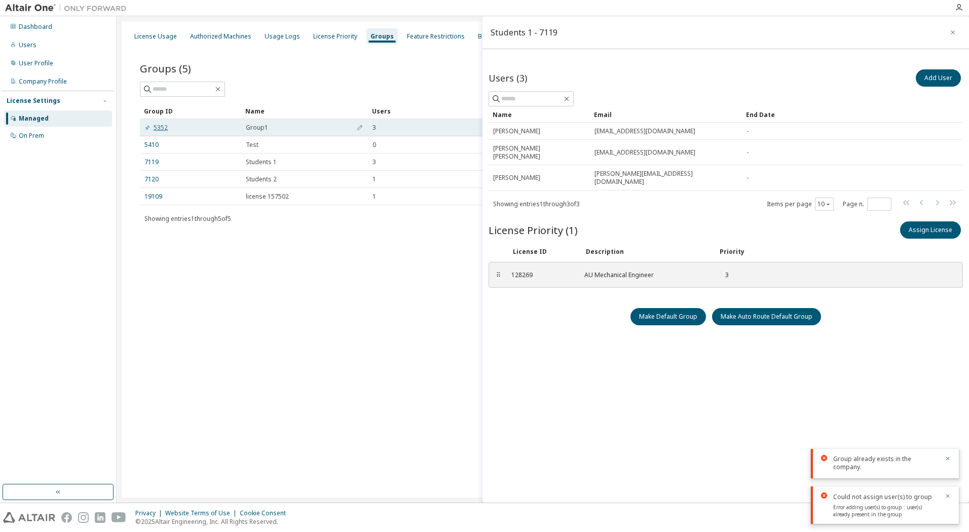
click at [158, 128] on link "5352" at bounding box center [156, 128] width 23 height 8
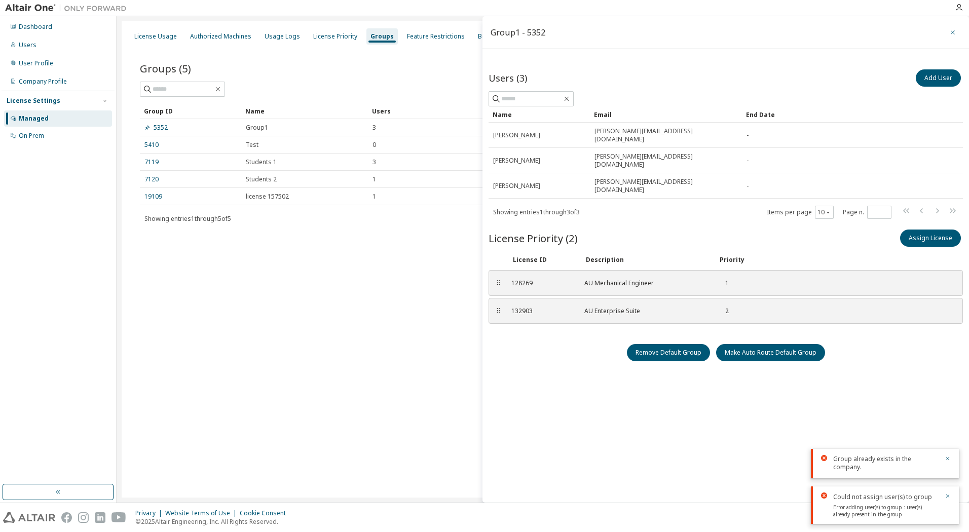
click at [953, 31] on icon "button" at bounding box center [953, 32] width 7 height 8
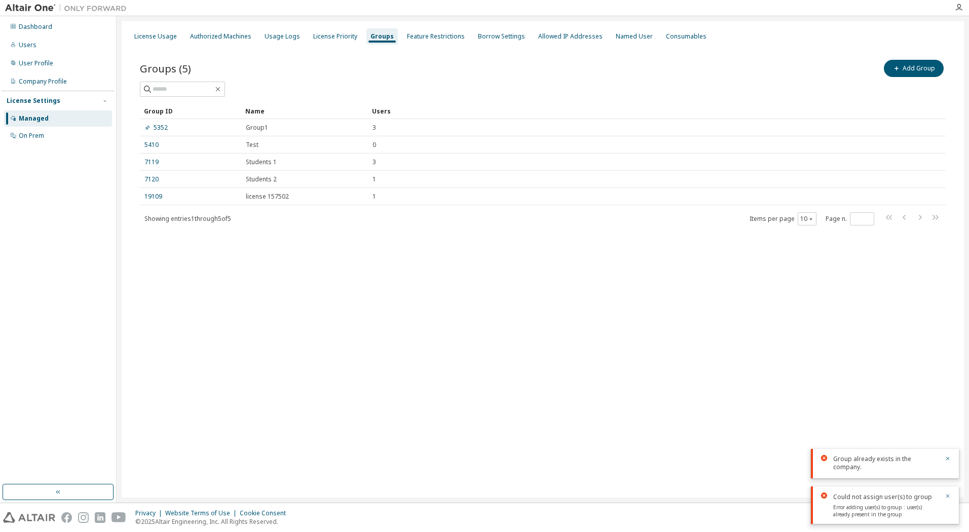
click at [326, 357] on div "License Usage Authorized Machines Usage Logs License Priority Groups Feature Re…" at bounding box center [543, 259] width 843 height 477
click at [155, 38] on div "License Usage" at bounding box center [155, 36] width 43 height 8
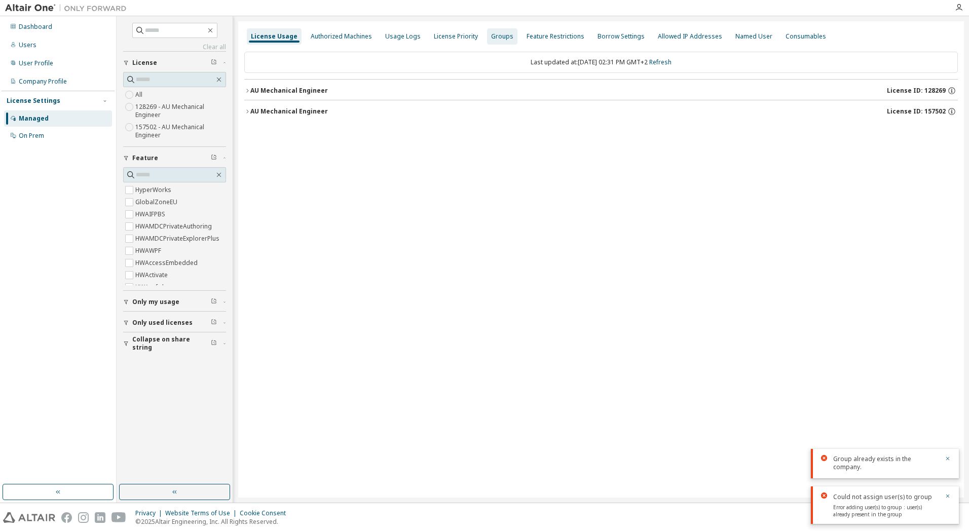
click at [491, 36] on div "Groups" at bounding box center [502, 36] width 22 height 8
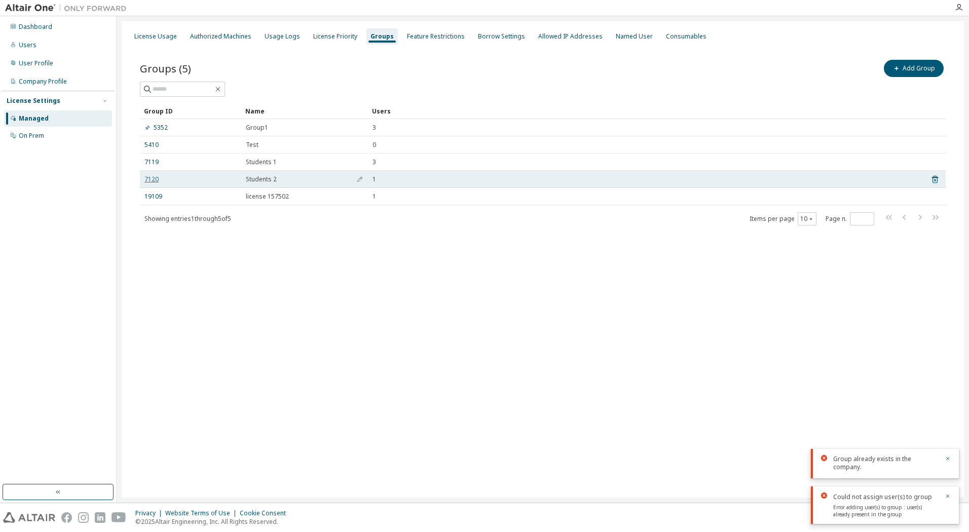
click at [153, 179] on link "7120" at bounding box center [152, 179] width 14 height 8
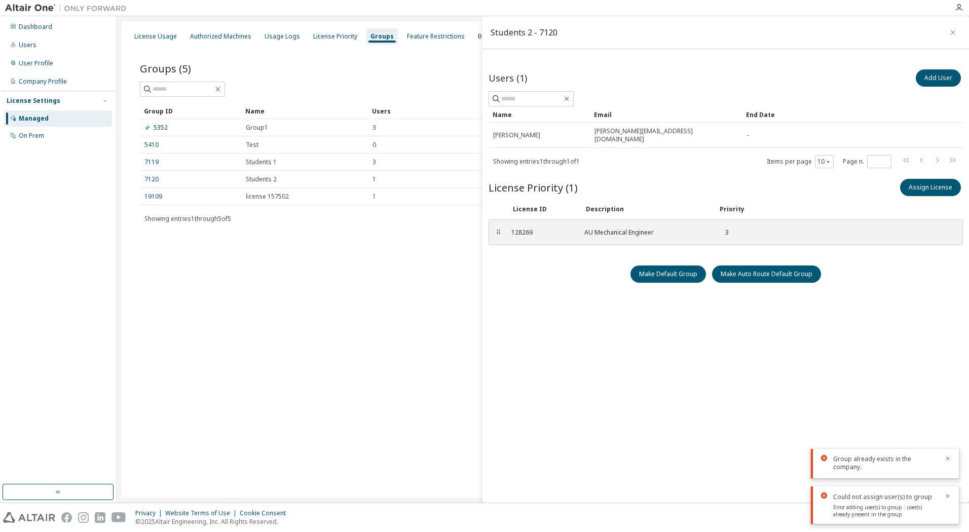
click at [308, 283] on div "License Usage Authorized Machines Usage Logs License Priority Groups Feature Re…" at bounding box center [543, 259] width 843 height 477
click at [954, 31] on icon "button" at bounding box center [953, 32] width 7 height 8
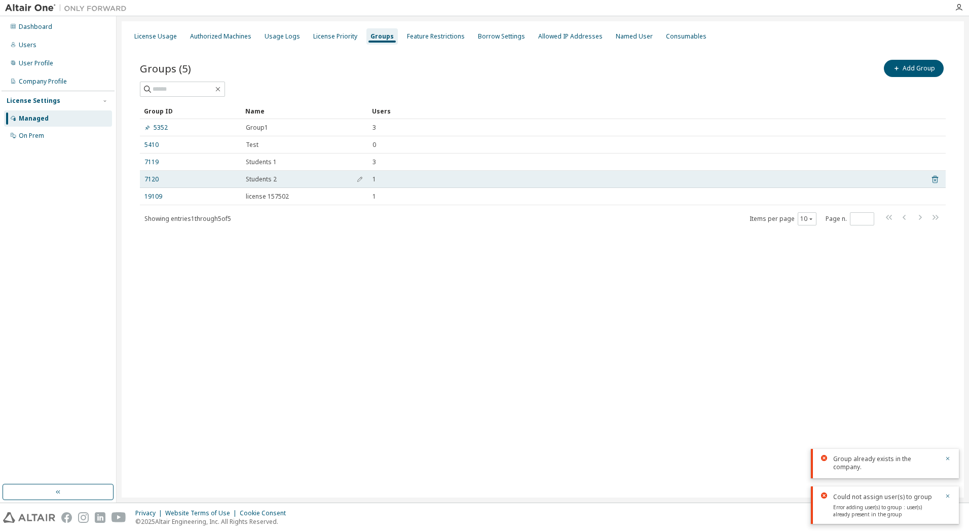
click at [936, 177] on icon at bounding box center [935, 180] width 6 height 8
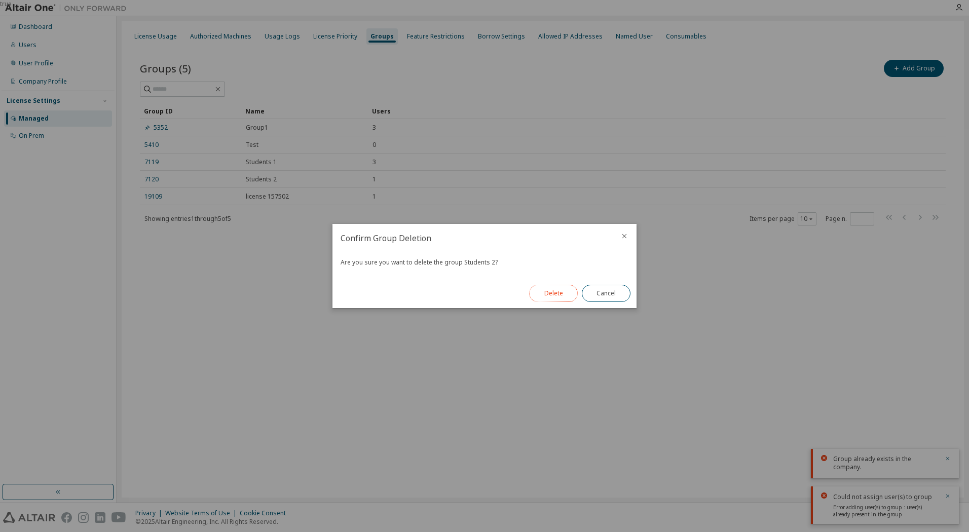
click at [556, 296] on button "Delete" at bounding box center [553, 293] width 49 height 17
click at [158, 165] on div "true" at bounding box center [484, 266] width 969 height 532
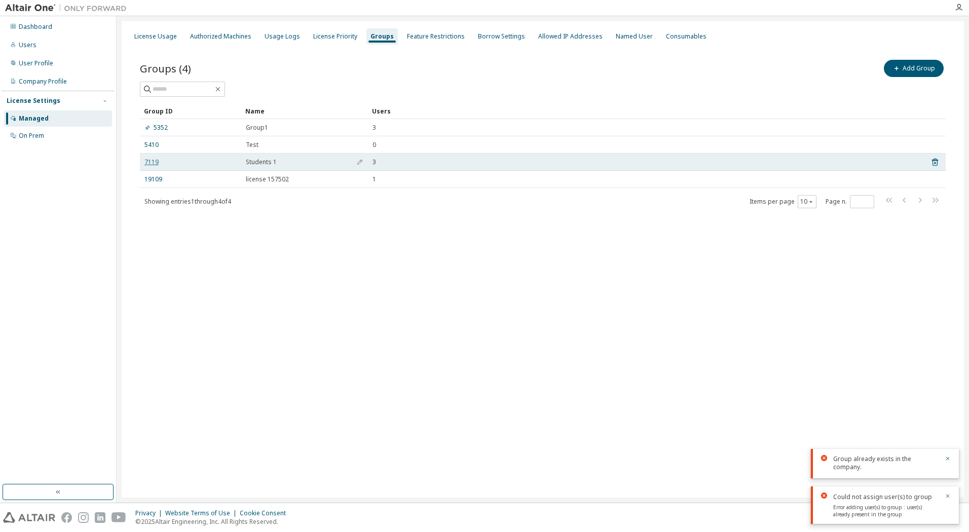
click at [152, 160] on link "7119" at bounding box center [152, 162] width 14 height 8
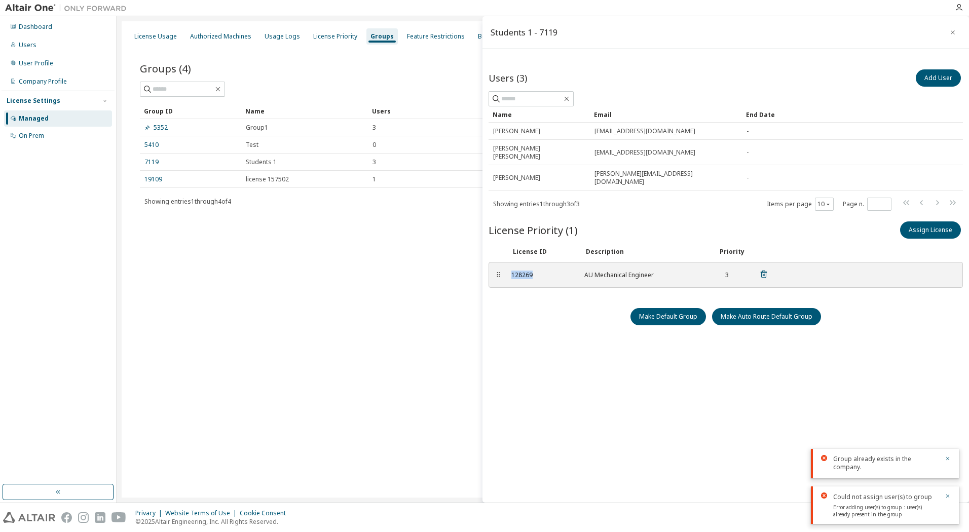
drag, startPoint x: 538, startPoint y: 261, endPoint x: 512, endPoint y: 262, distance: 25.9
click at [512, 271] on div "128269" at bounding box center [542, 275] width 61 height 8
copy div "128269"
click at [954, 33] on icon "button" at bounding box center [953, 32] width 4 height 4
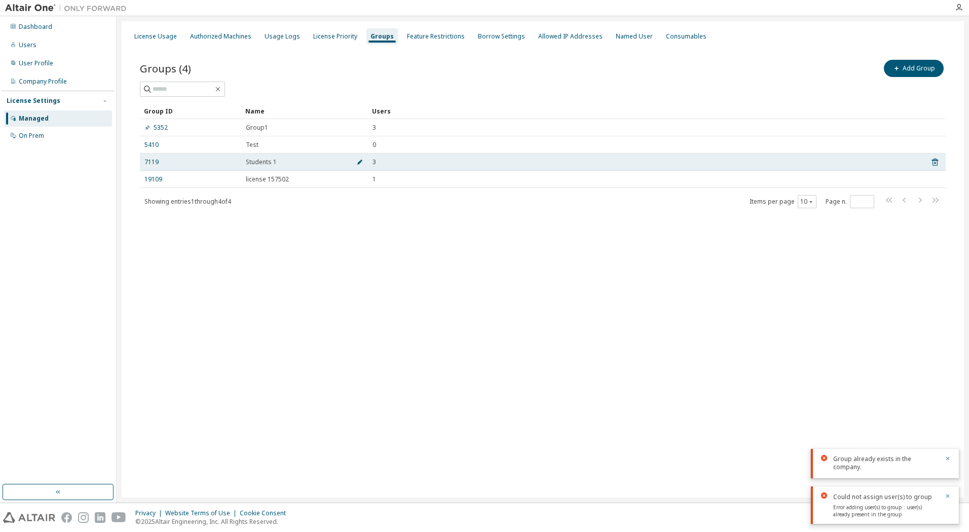
click at [360, 161] on icon "button" at bounding box center [360, 162] width 6 height 6
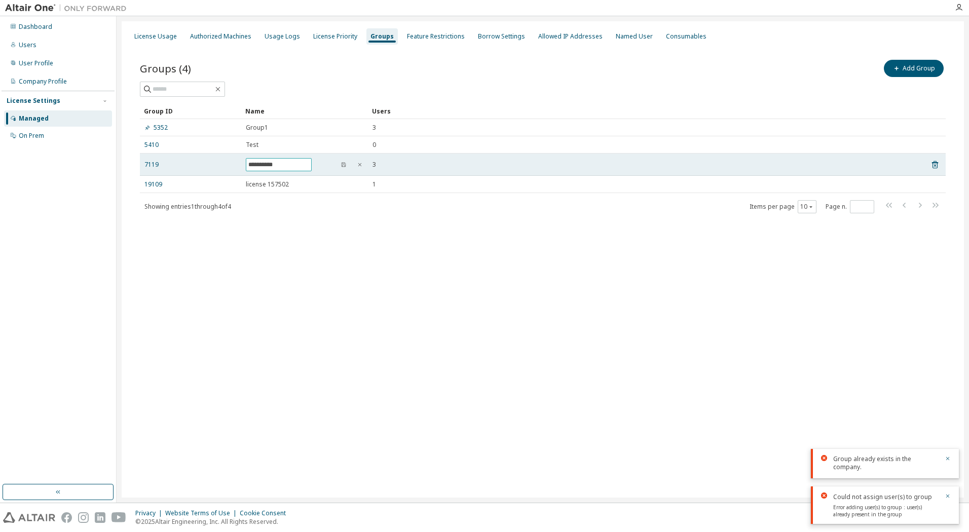
drag, startPoint x: 304, startPoint y: 167, endPoint x: 236, endPoint y: 171, distance: 68.0
click at [240, 168] on tr "**********" at bounding box center [543, 165] width 806 height 22
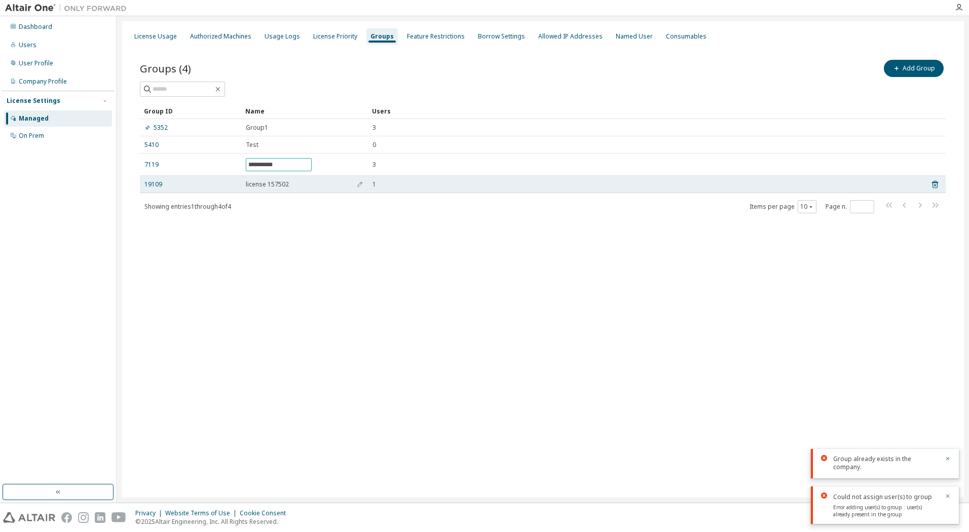
paste input "text"
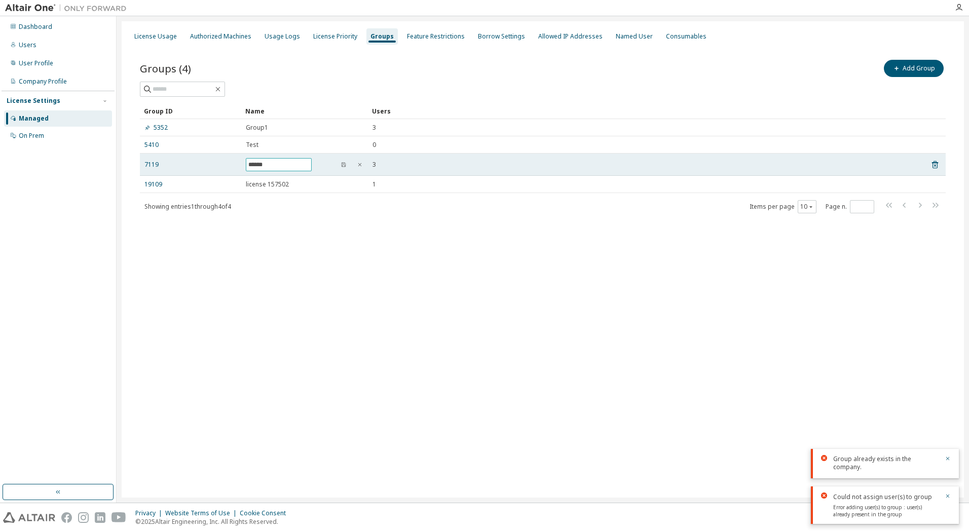
click at [248, 167] on input "******" at bounding box center [278, 165] width 61 height 8
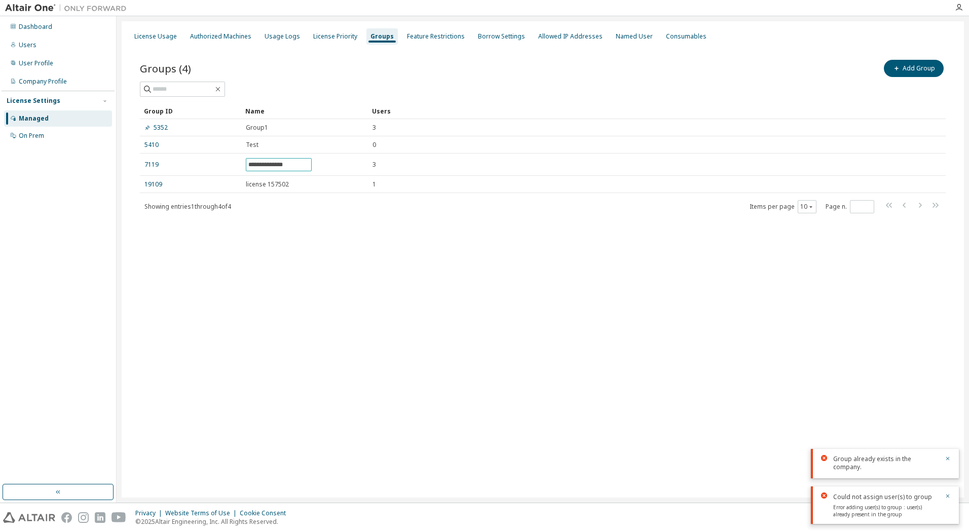
type input "**********"
click at [310, 231] on div "**********" at bounding box center [543, 143] width 831 height 195
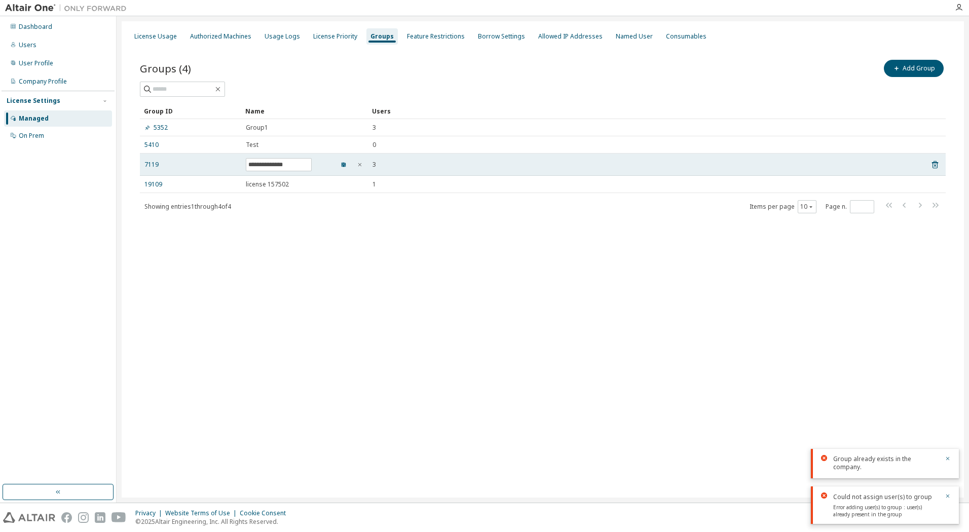
click at [348, 167] on button "button" at bounding box center [344, 165] width 16 height 16
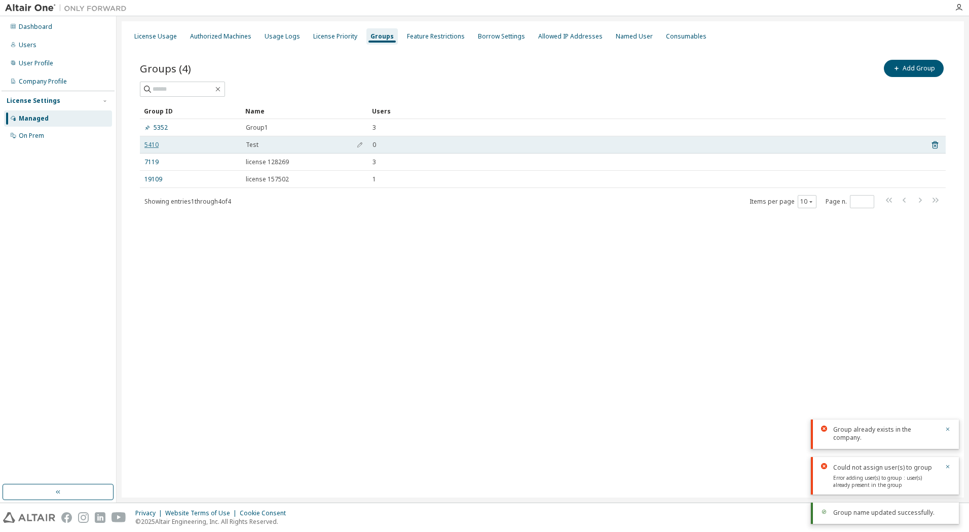
click at [145, 148] on link "5410" at bounding box center [152, 145] width 14 height 8
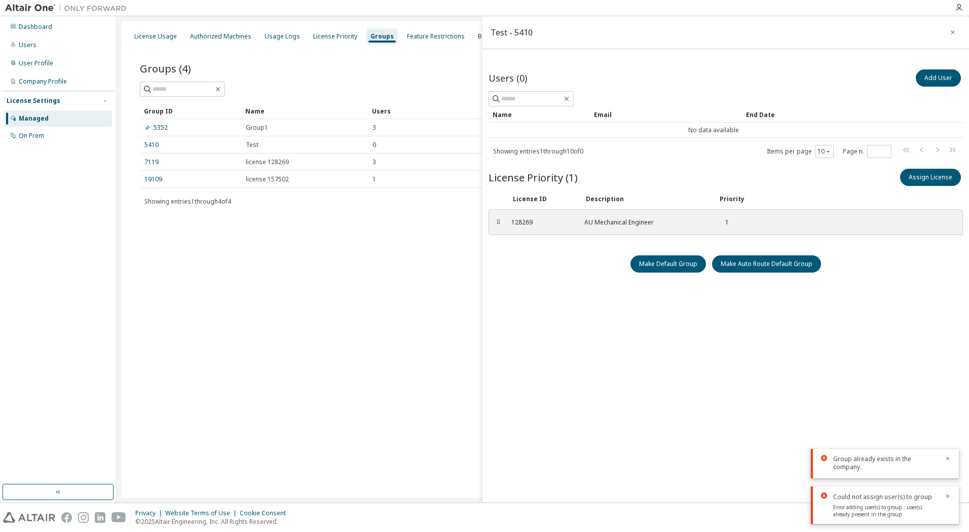
click at [948, 32] on button "button" at bounding box center [953, 32] width 16 height 16
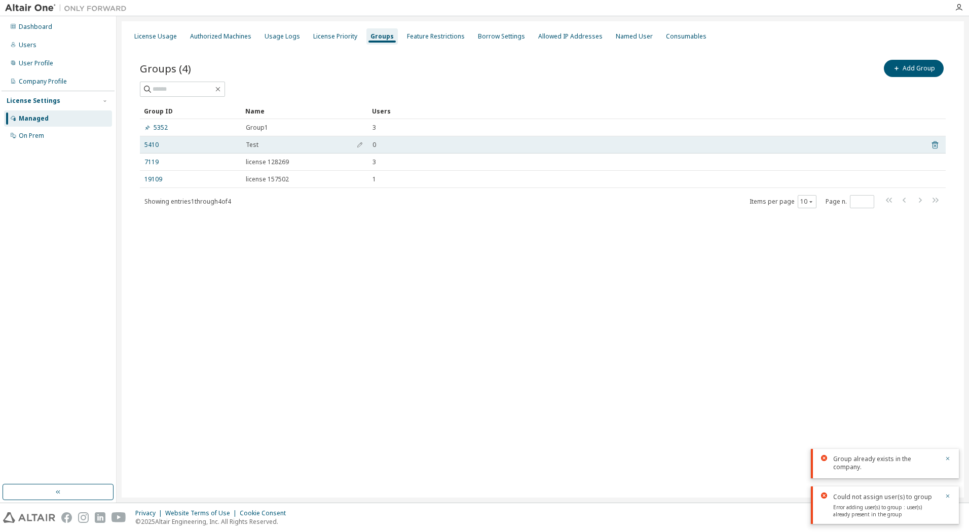
click at [933, 142] on icon at bounding box center [935, 145] width 6 height 8
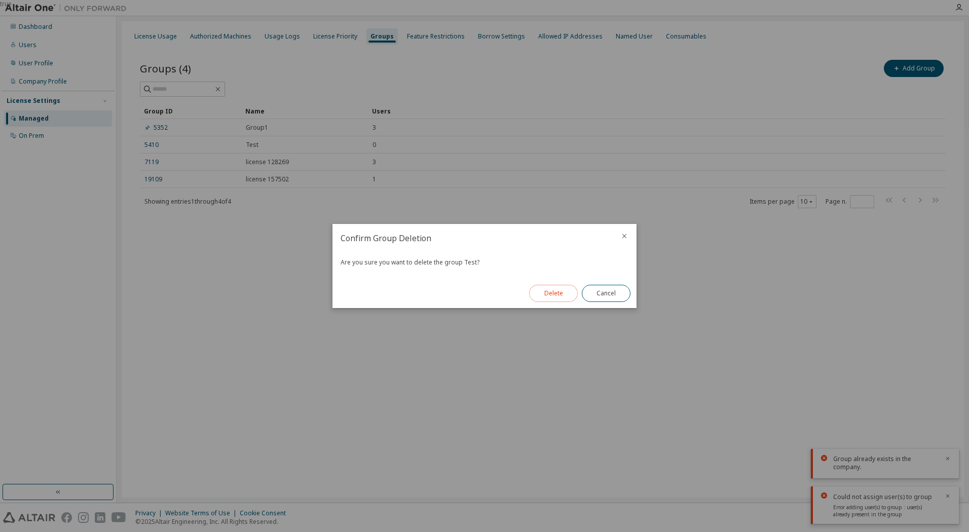
click at [560, 297] on button "Delete" at bounding box center [553, 293] width 49 height 17
click at [599, 291] on button "Close" at bounding box center [606, 293] width 49 height 17
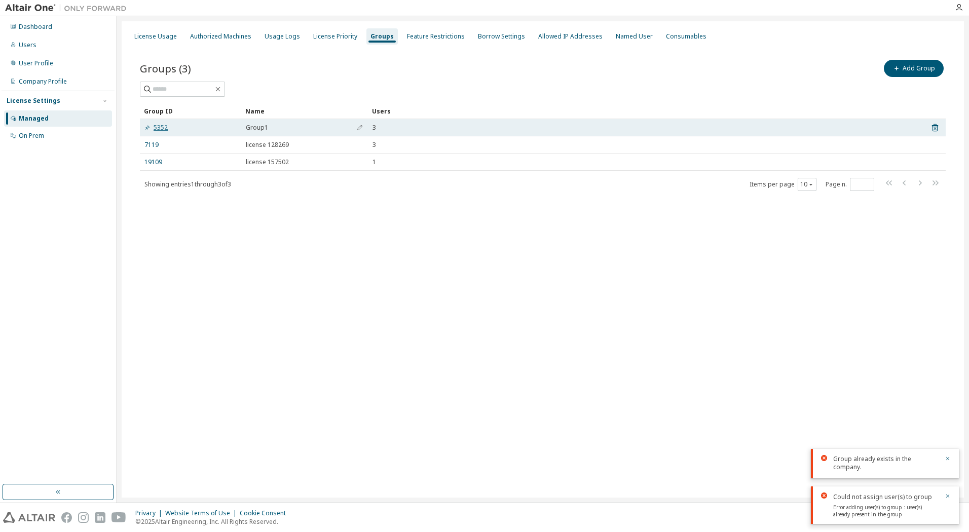
click at [162, 131] on link "5352" at bounding box center [156, 128] width 23 height 8
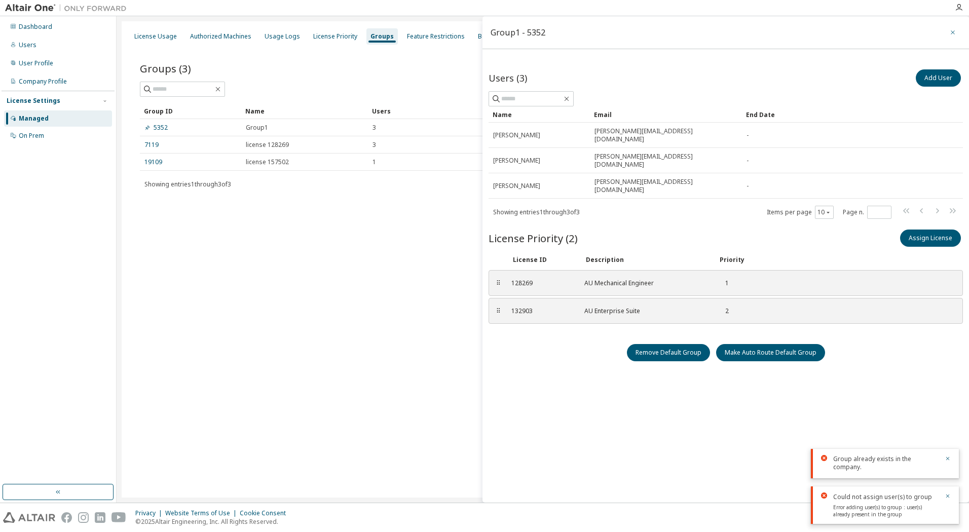
click at [951, 32] on icon "button" at bounding box center [953, 32] width 7 height 8
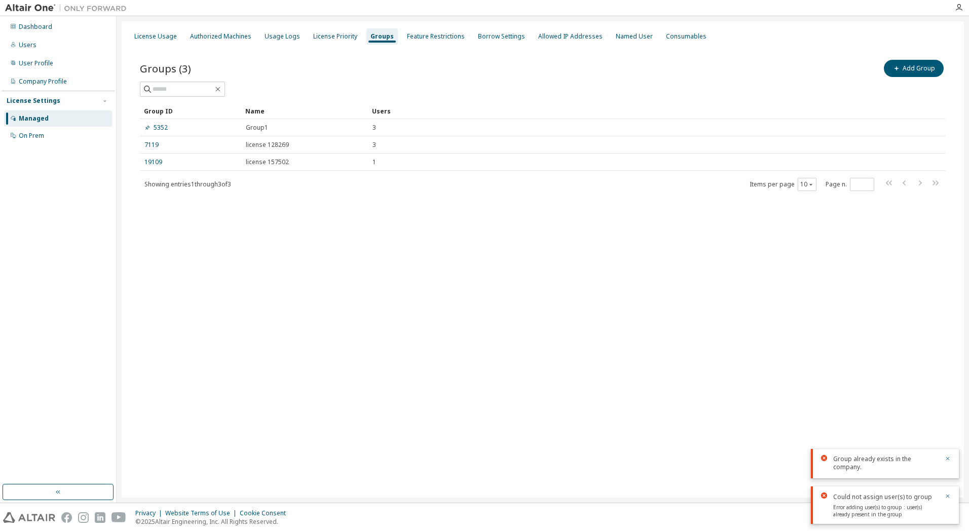
click at [401, 270] on div "License Usage Authorized Machines Usage Logs License Priority Groups Feature Re…" at bounding box center [543, 259] width 843 height 477
click at [535, 276] on div "License Usage Authorized Machines Usage Logs License Priority Groups Feature Re…" at bounding box center [543, 259] width 843 height 477
drag, startPoint x: 345, startPoint y: 218, endPoint x: 334, endPoint y: 233, distance: 19.3
click at [345, 218] on div "Groups (3) Add Group Clear Load Save Save As Field Operator Value Select filter…" at bounding box center [543, 132] width 831 height 172
